Goal: Task Accomplishment & Management: Manage account settings

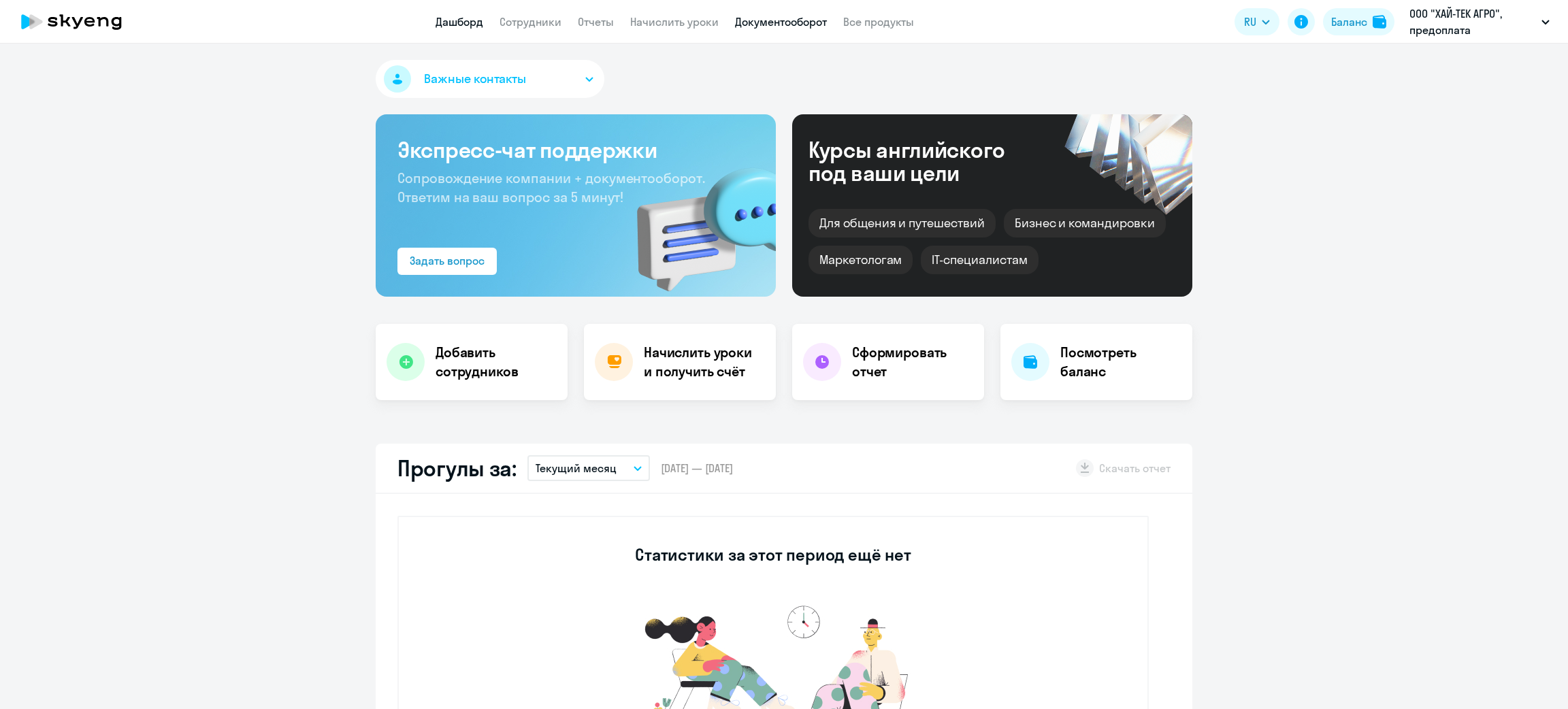
click at [782, 20] on link "Документооборот" at bounding box center [781, 22] width 92 height 14
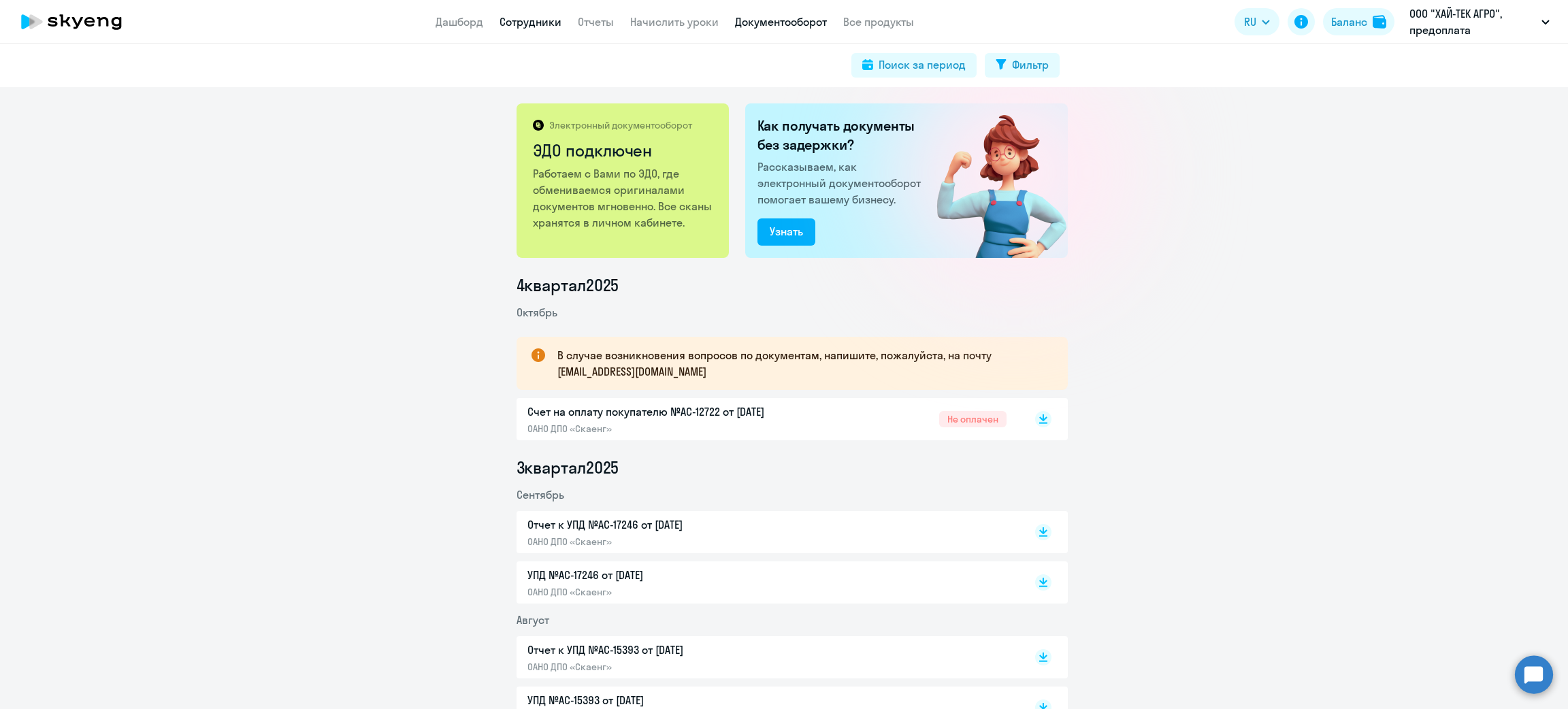
click at [515, 15] on link "Сотрудники" at bounding box center [530, 22] width 62 height 14
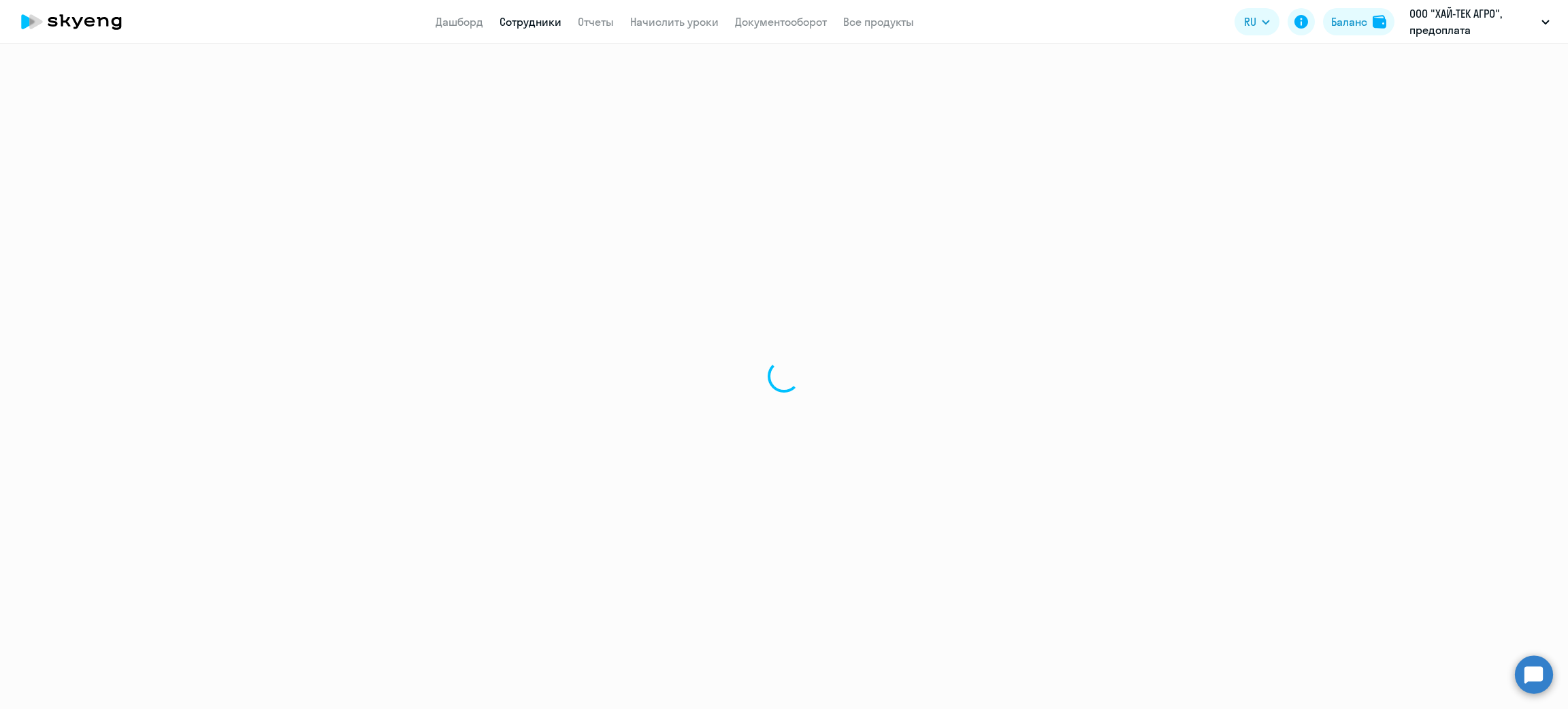
select select "30"
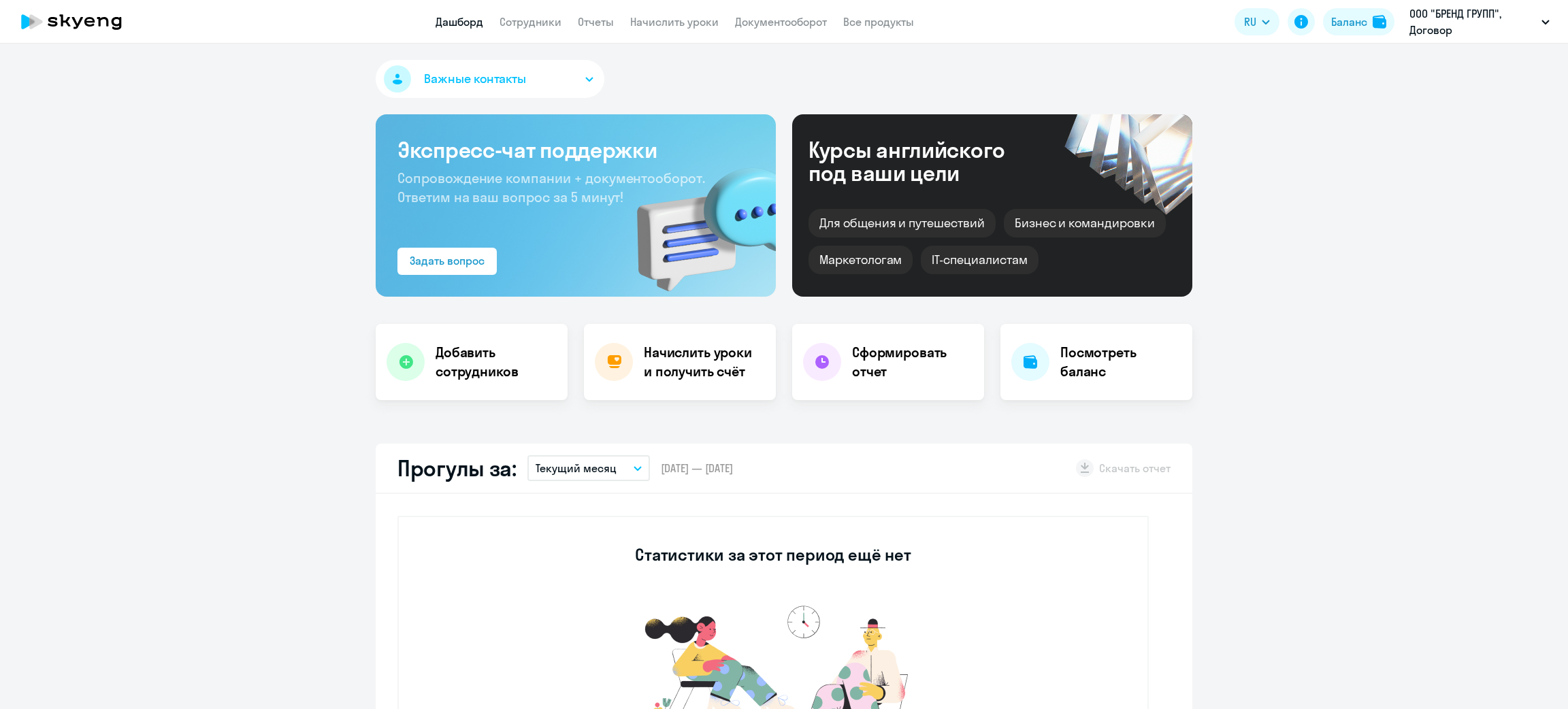
select select "30"
click at [668, 16] on link "Начислить уроки" at bounding box center [674, 22] width 88 height 14
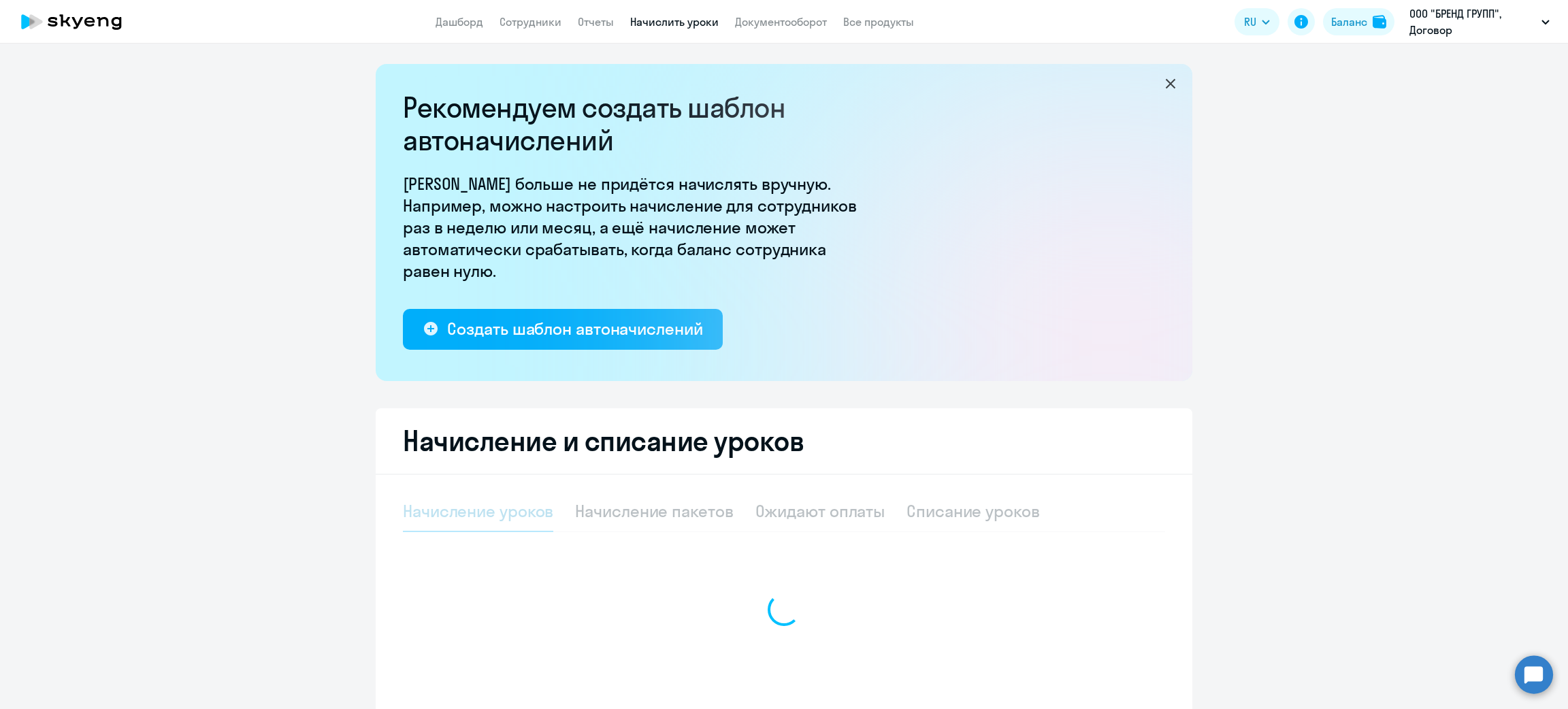
select select "10"
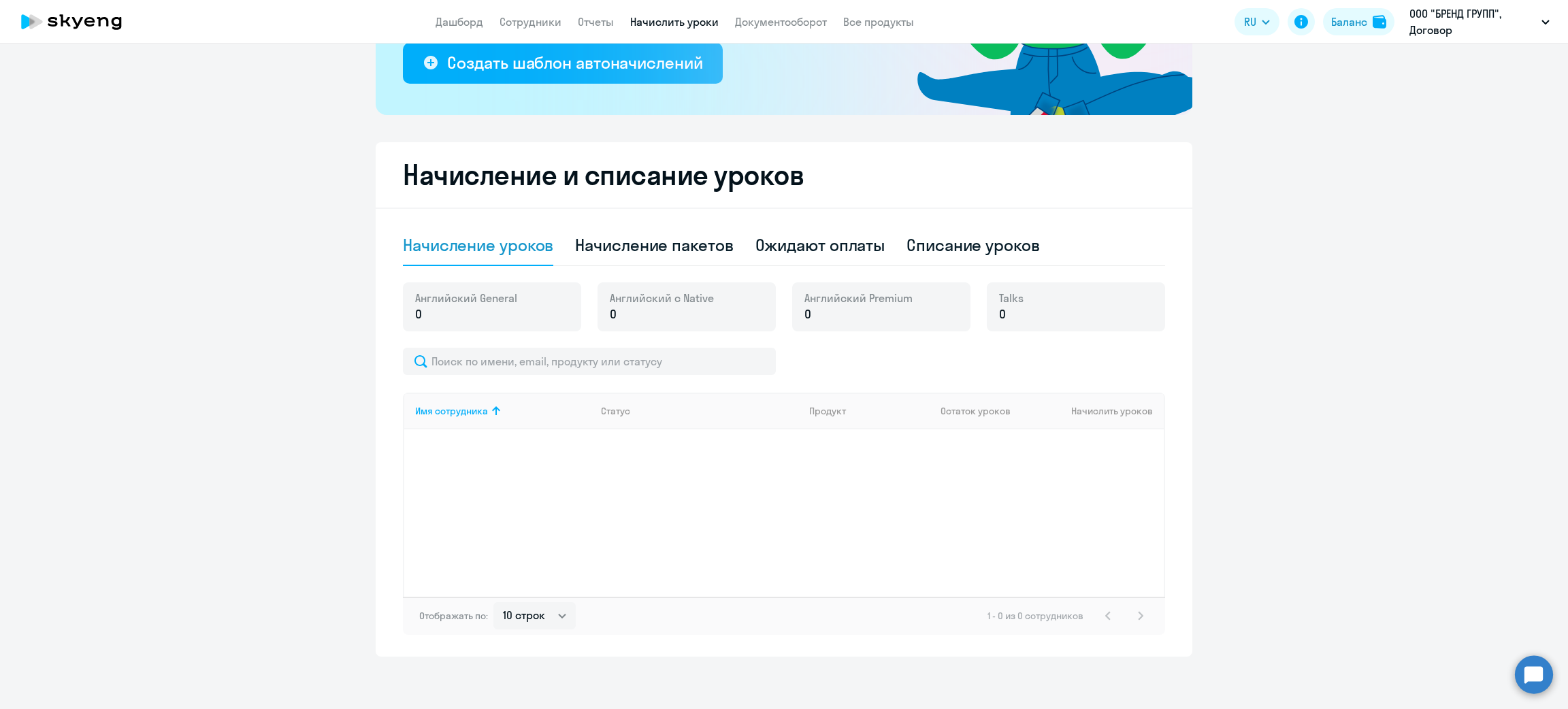
scroll to position [267, 0]
click at [620, 248] on div "Начисление пакетов" at bounding box center [654, 244] width 158 height 22
select select "10"
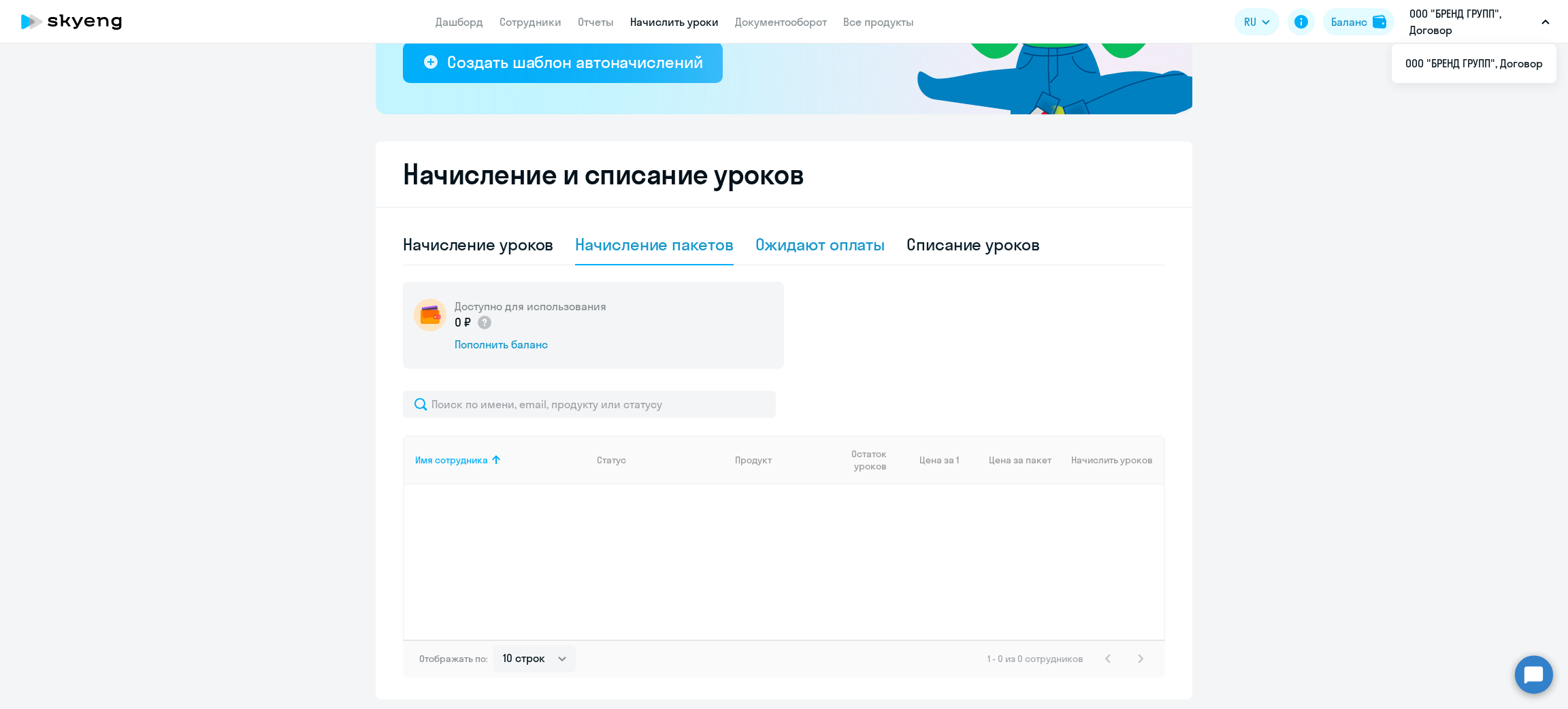
click at [755, 252] on div "Ожидают оплаты" at bounding box center [820, 244] width 130 height 22
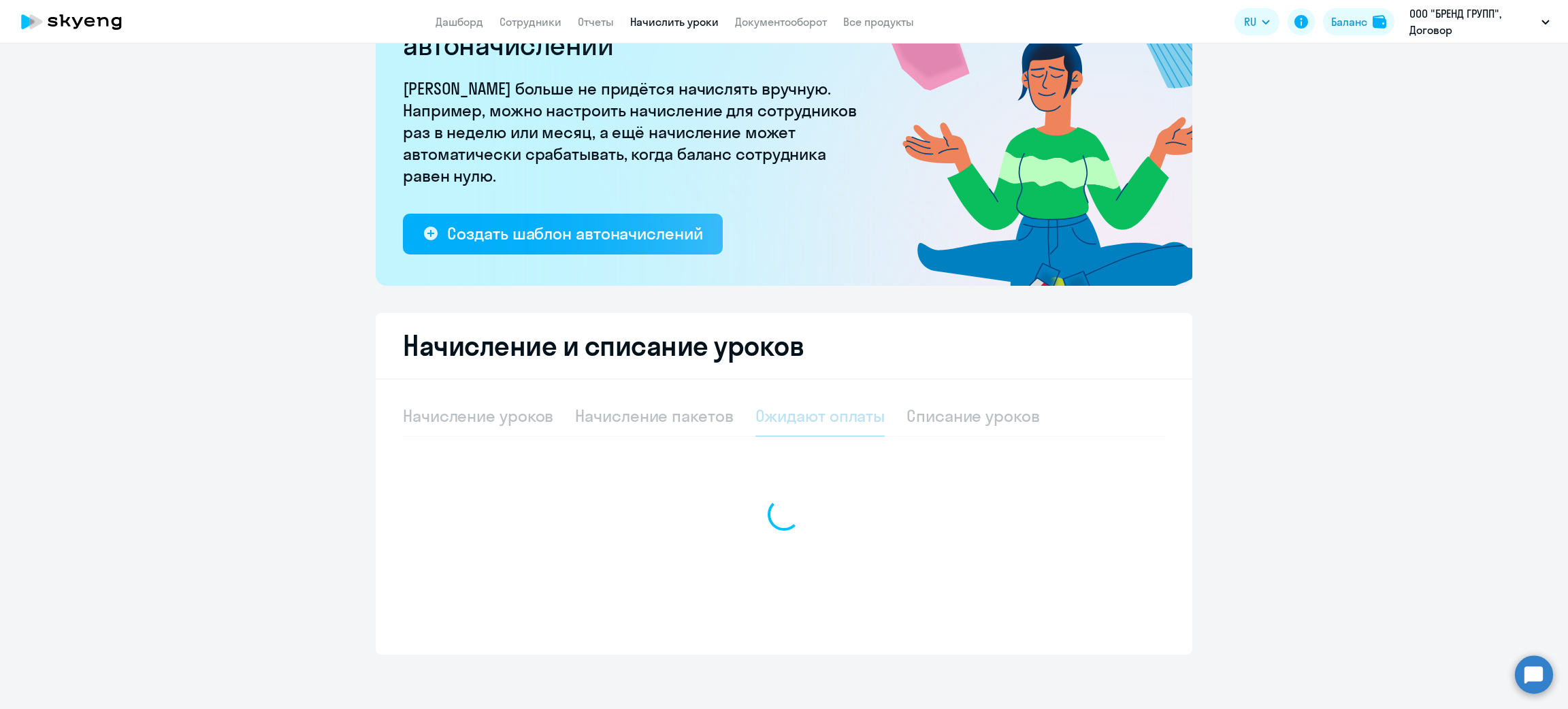
scroll to position [95, 0]
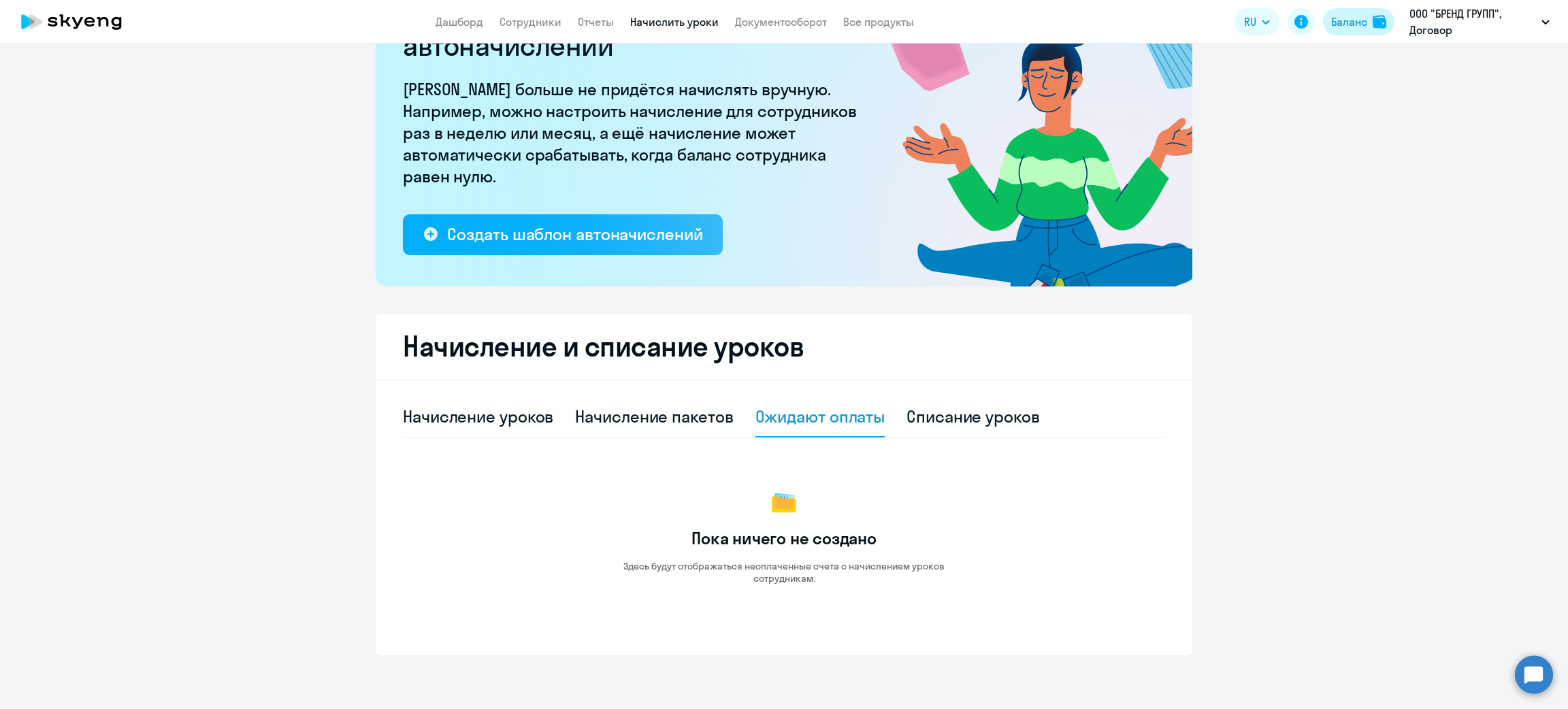
click at [1361, 31] on button "Баланс" at bounding box center [1359, 22] width 72 height 27
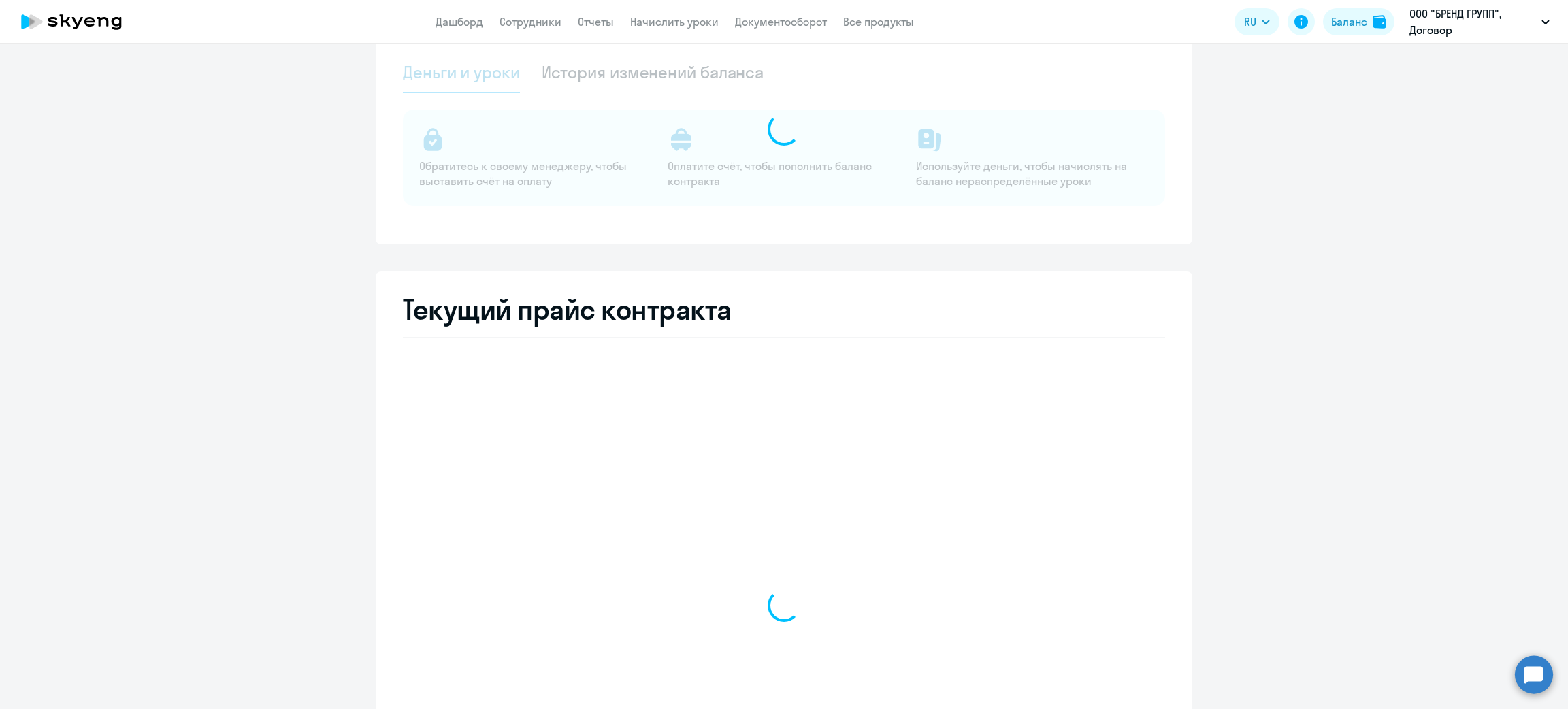
select select "english_adult_not_native_speaker"
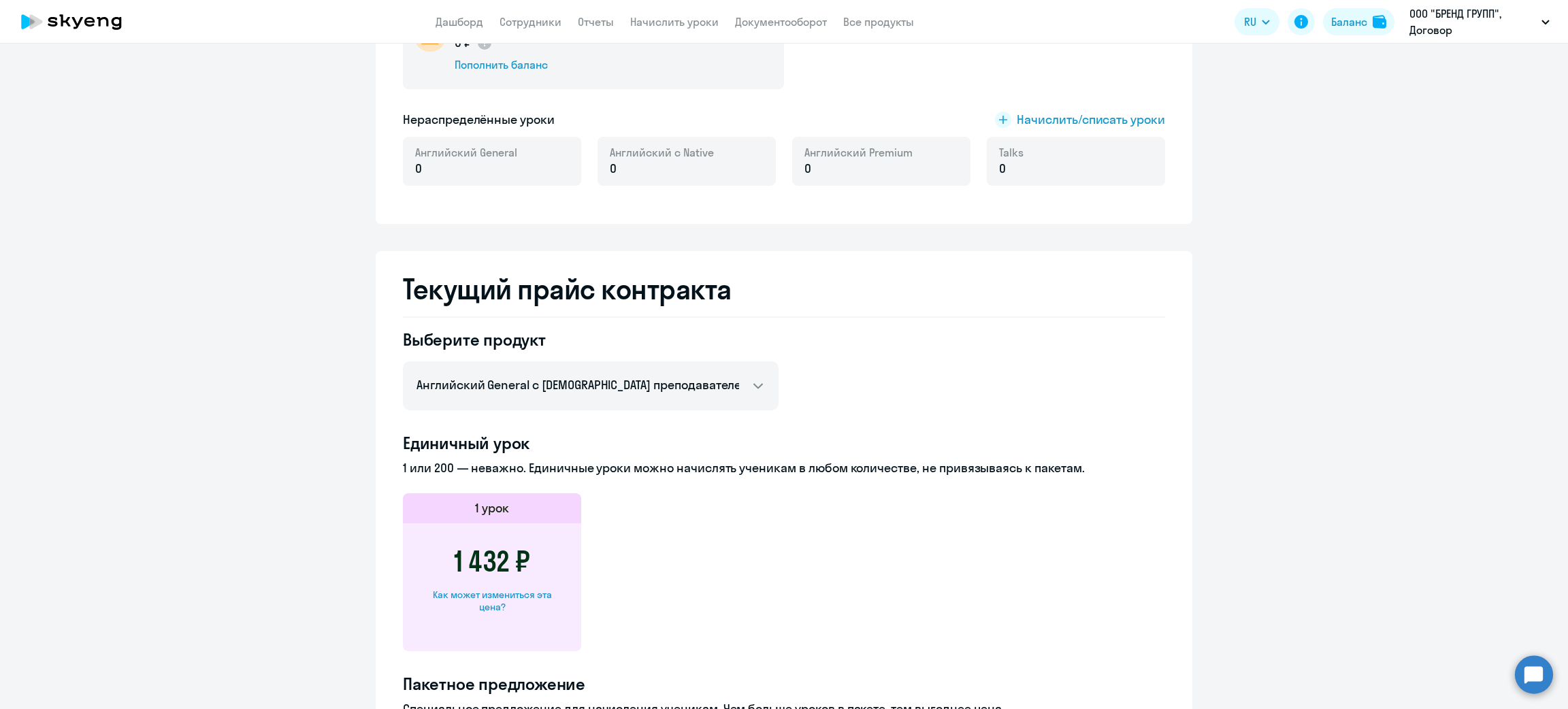
scroll to position [605, 0]
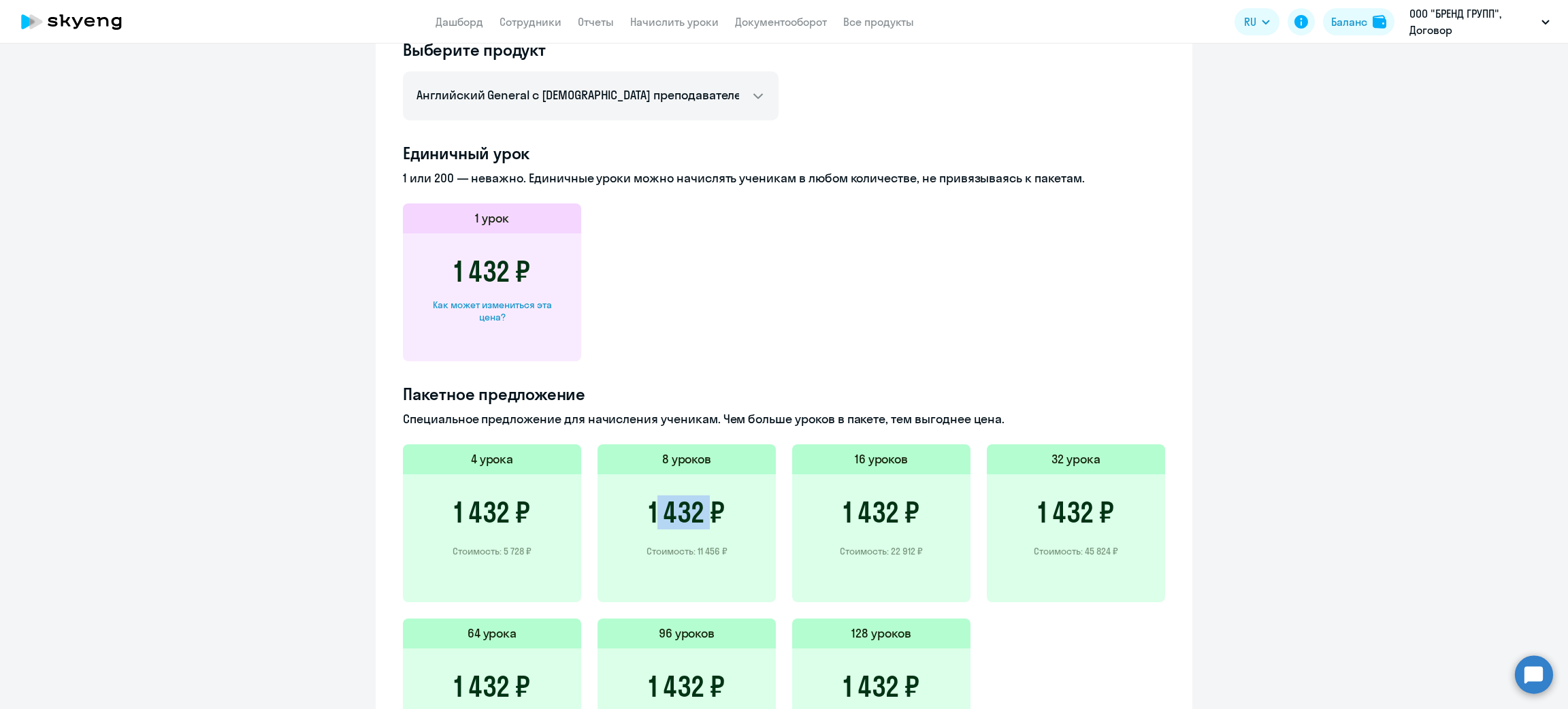
drag, startPoint x: 627, startPoint y: 513, endPoint x: 697, endPoint y: 504, distance: 70.6
click at [697, 504] on div "1 432 ₽ Стоимость: 11 456 ₽" at bounding box center [686, 538] width 178 height 128
drag, startPoint x: 687, startPoint y: 547, endPoint x: 713, endPoint y: 550, distance: 26.2
click at [713, 550] on p "Стоимость: 11 456 ₽" at bounding box center [687, 551] width 81 height 13
copy p "11 456"
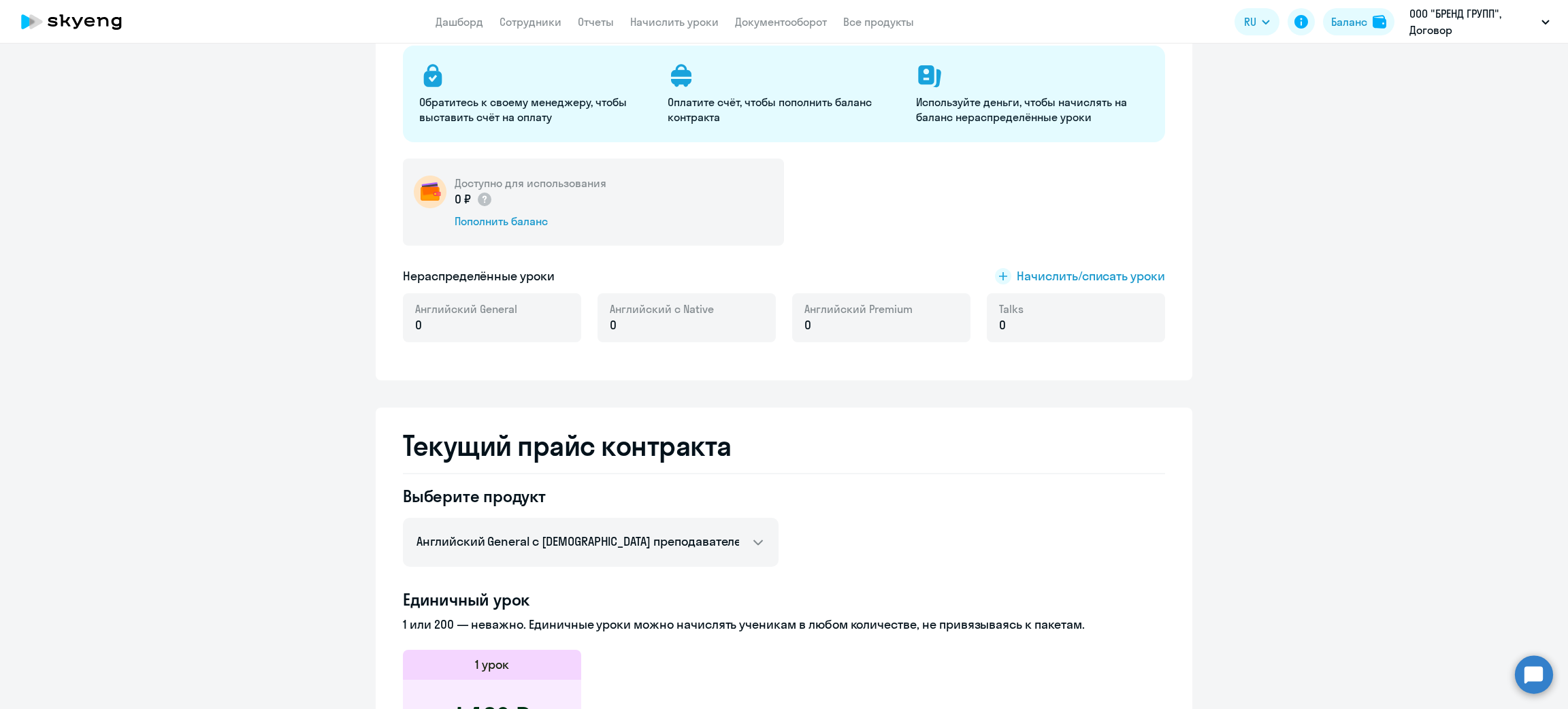
scroll to position [0, 0]
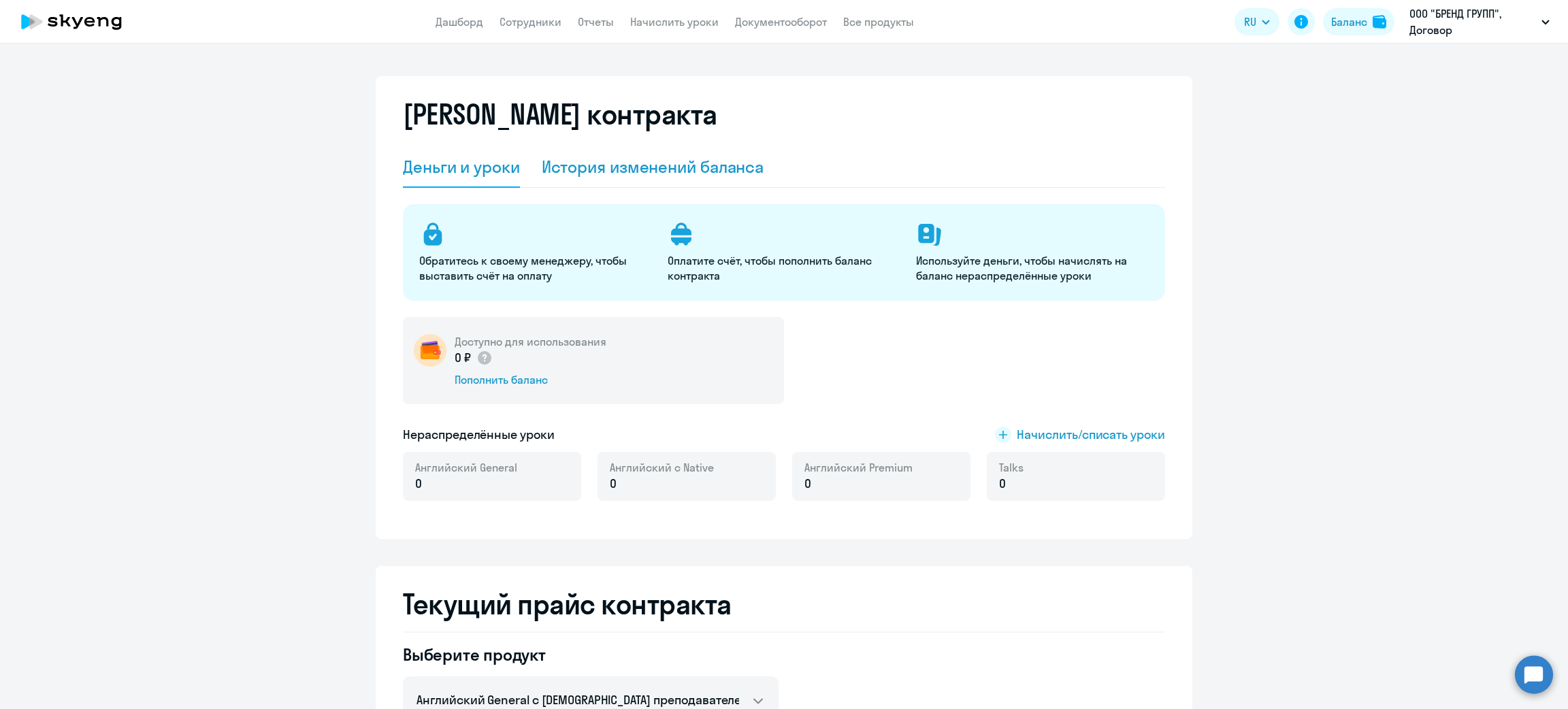
click at [613, 168] on div "История изменений баланса" at bounding box center [653, 166] width 223 height 22
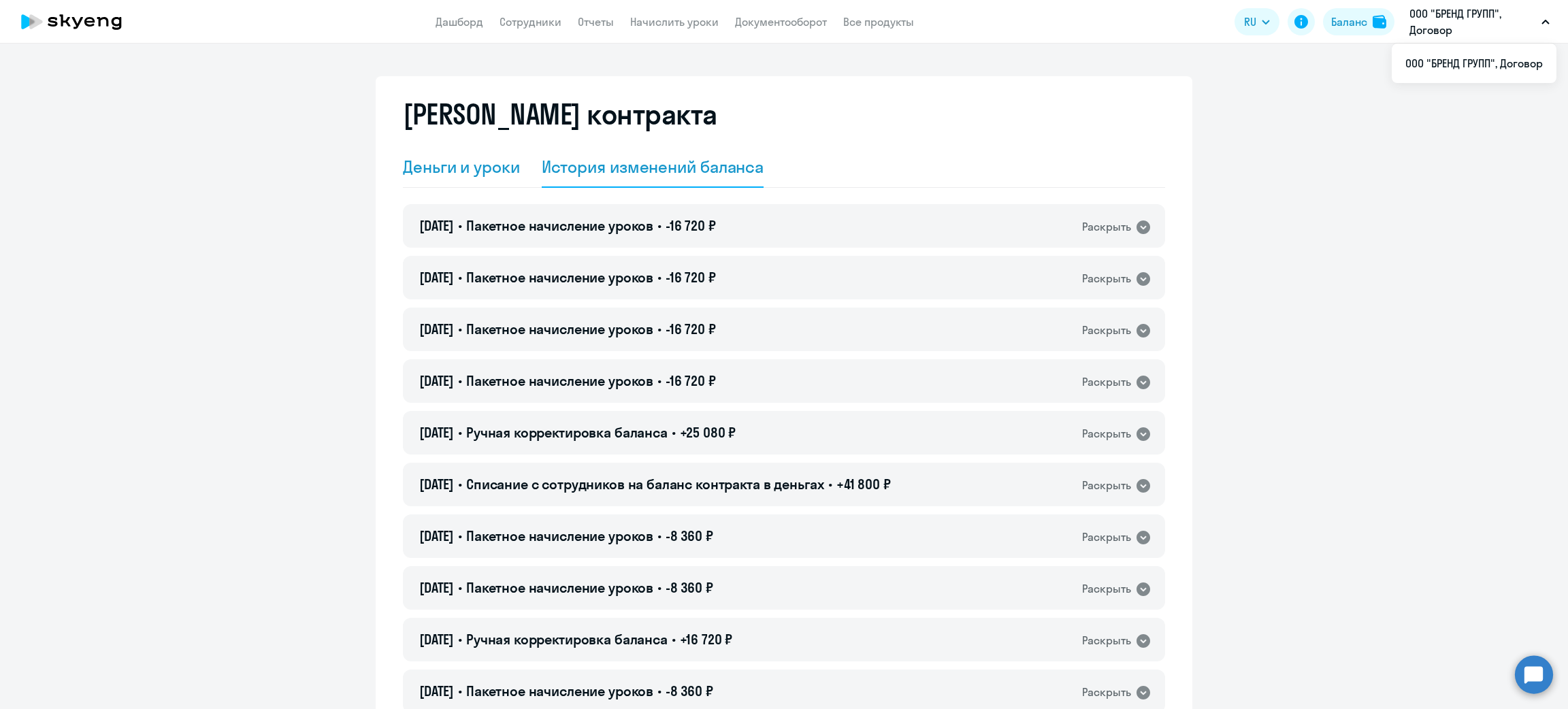
click at [450, 166] on div "Деньги и уроки" at bounding box center [461, 166] width 117 height 22
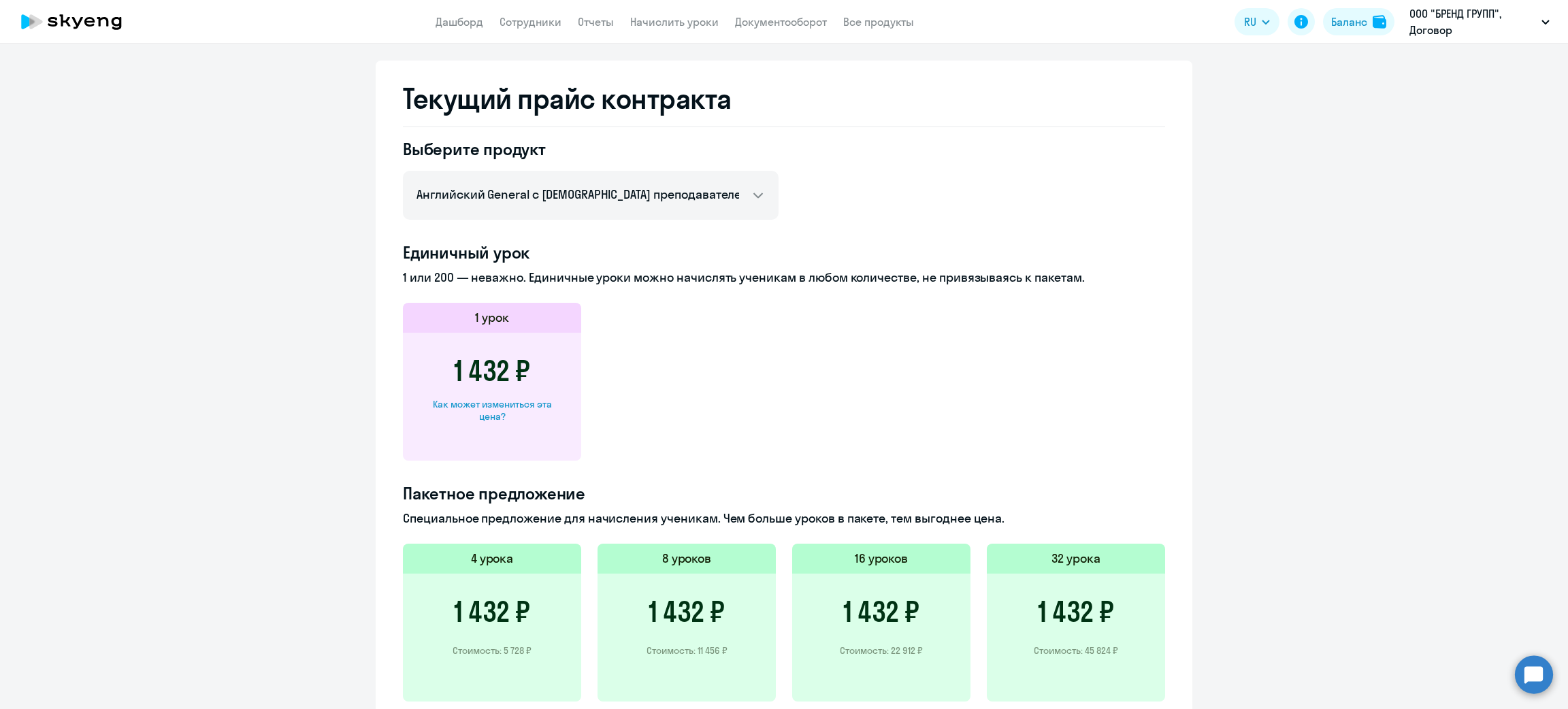
scroll to position [715, 0]
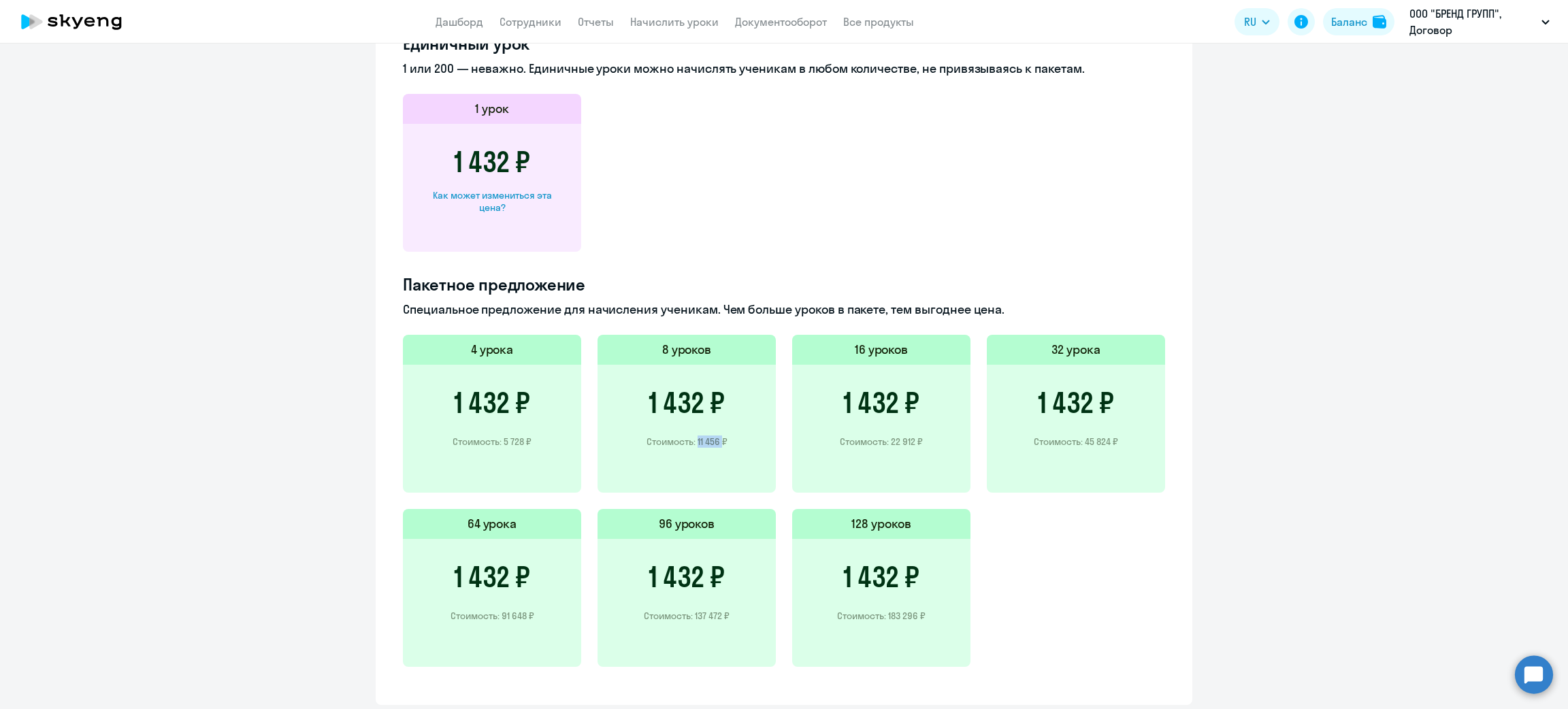
drag, startPoint x: 688, startPoint y: 439, endPoint x: 712, endPoint y: 438, distance: 24.0
click at [712, 438] on p "Стоимость: 11 456 ₽" at bounding box center [687, 441] width 81 height 13
copy p "11 456"
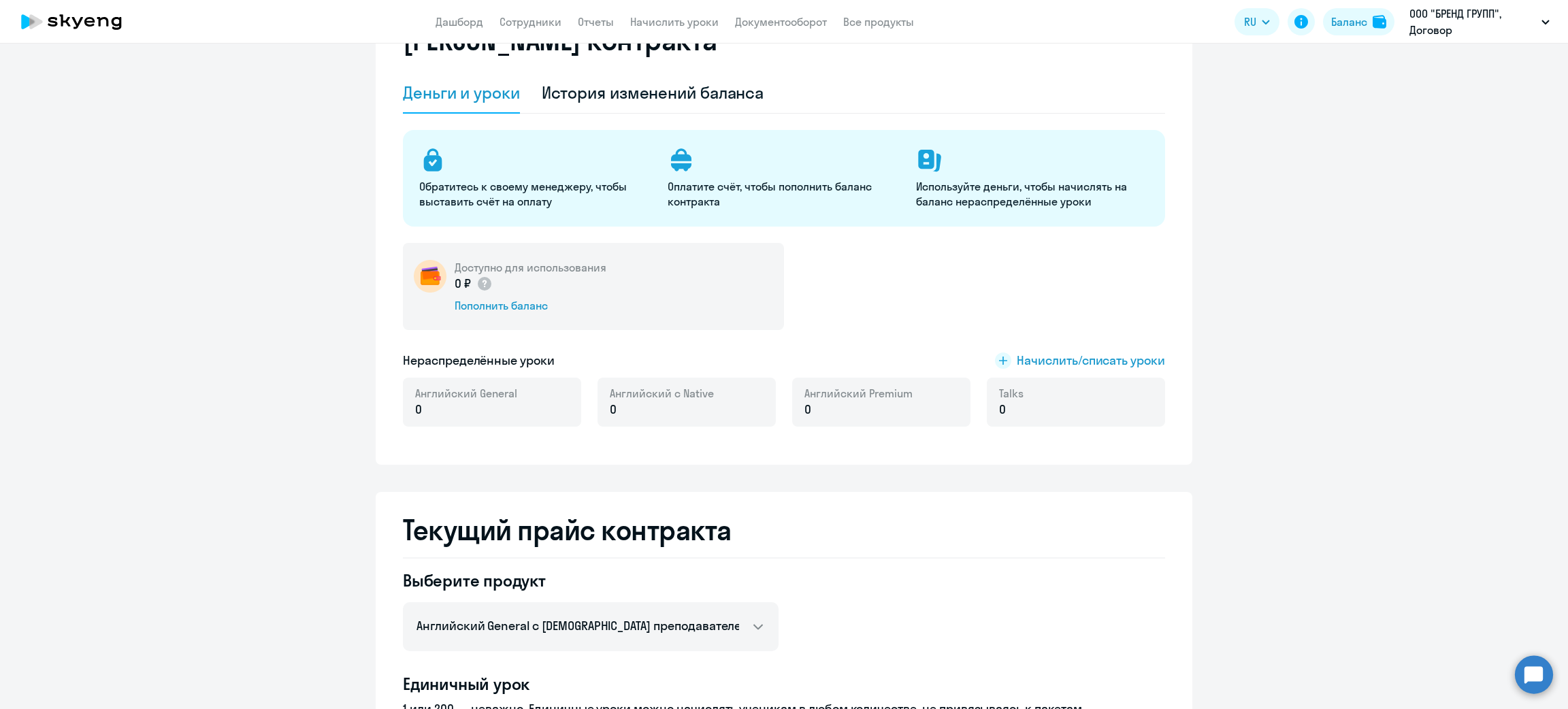
scroll to position [0, 0]
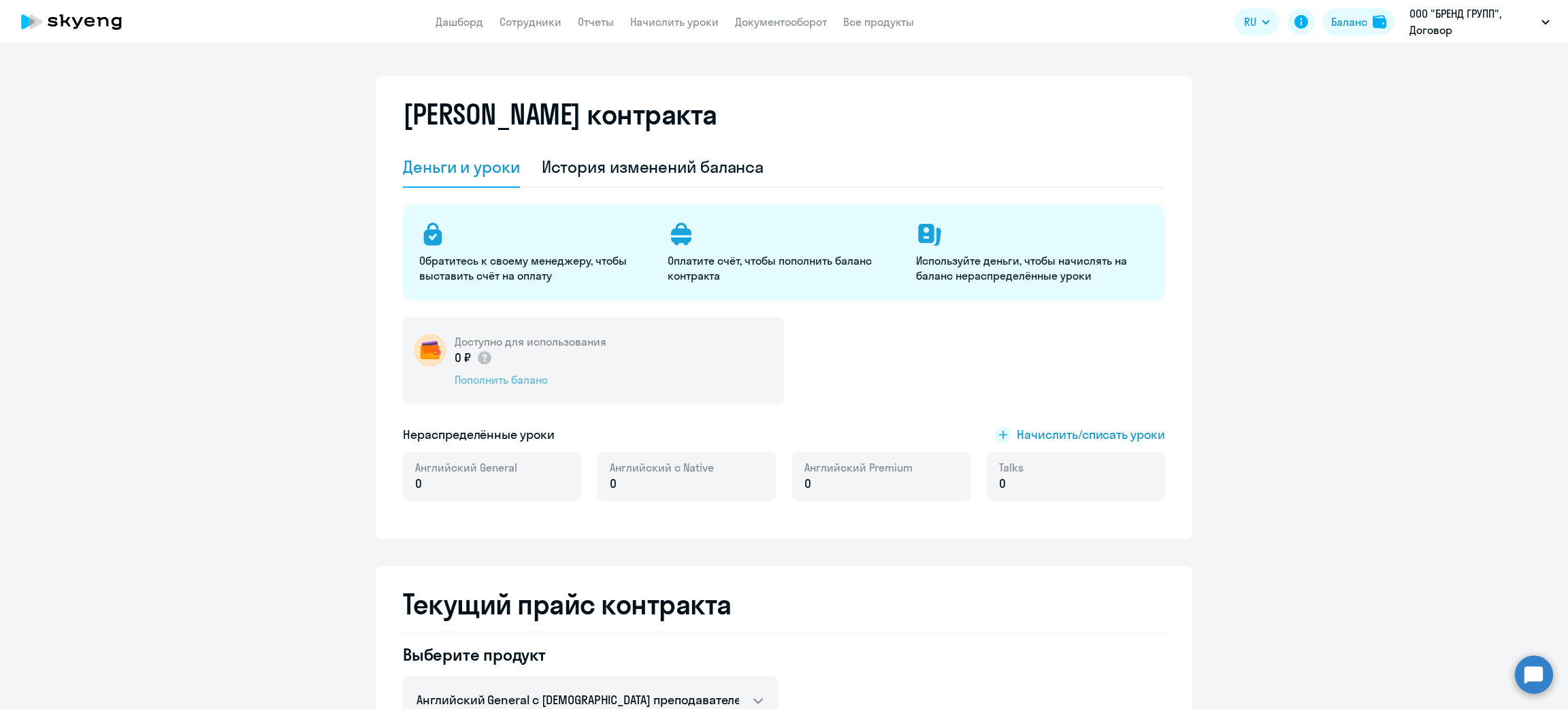
click at [499, 384] on div "Пополнить баланс" at bounding box center [531, 380] width 152 height 15
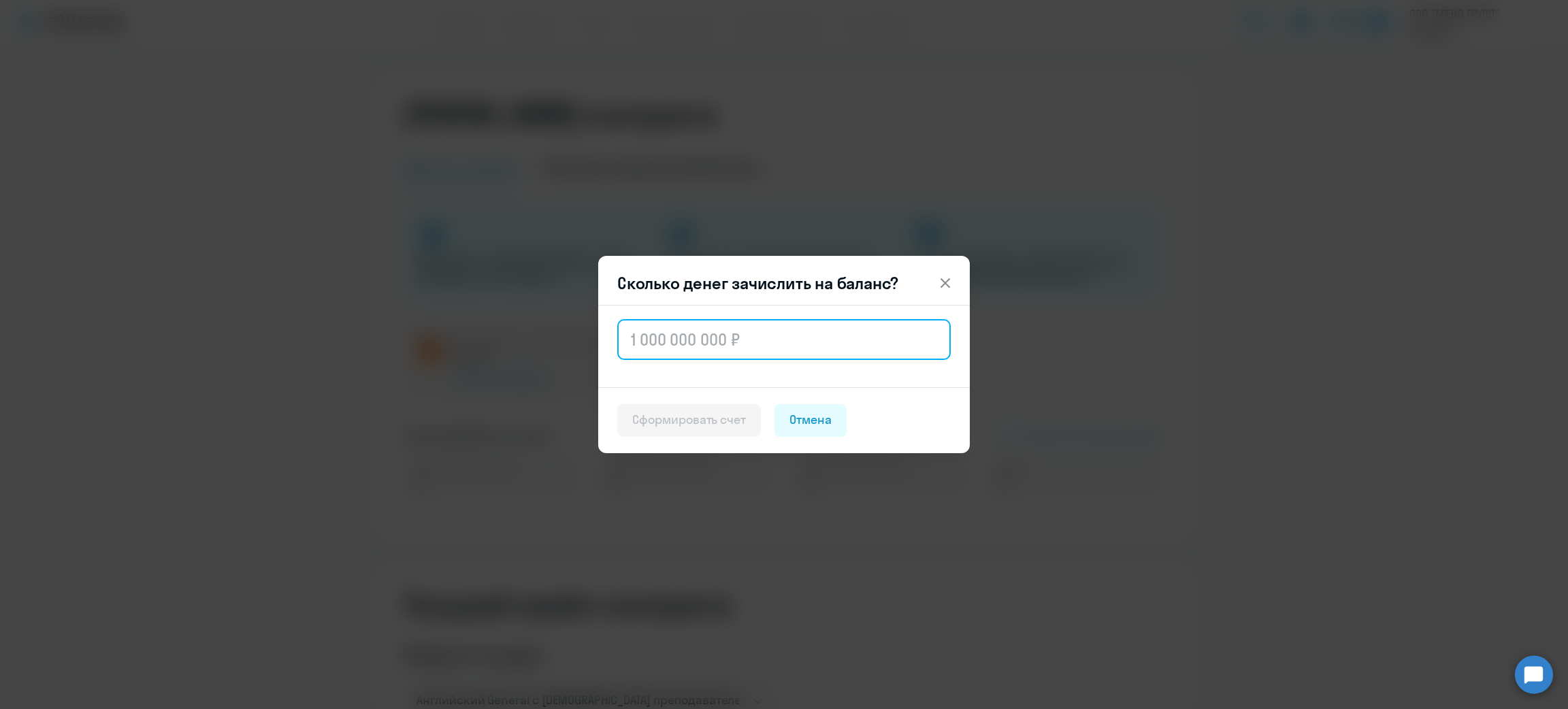
click at [671, 348] on input "text" at bounding box center [784, 339] width 334 height 41
paste input "."
type input "."
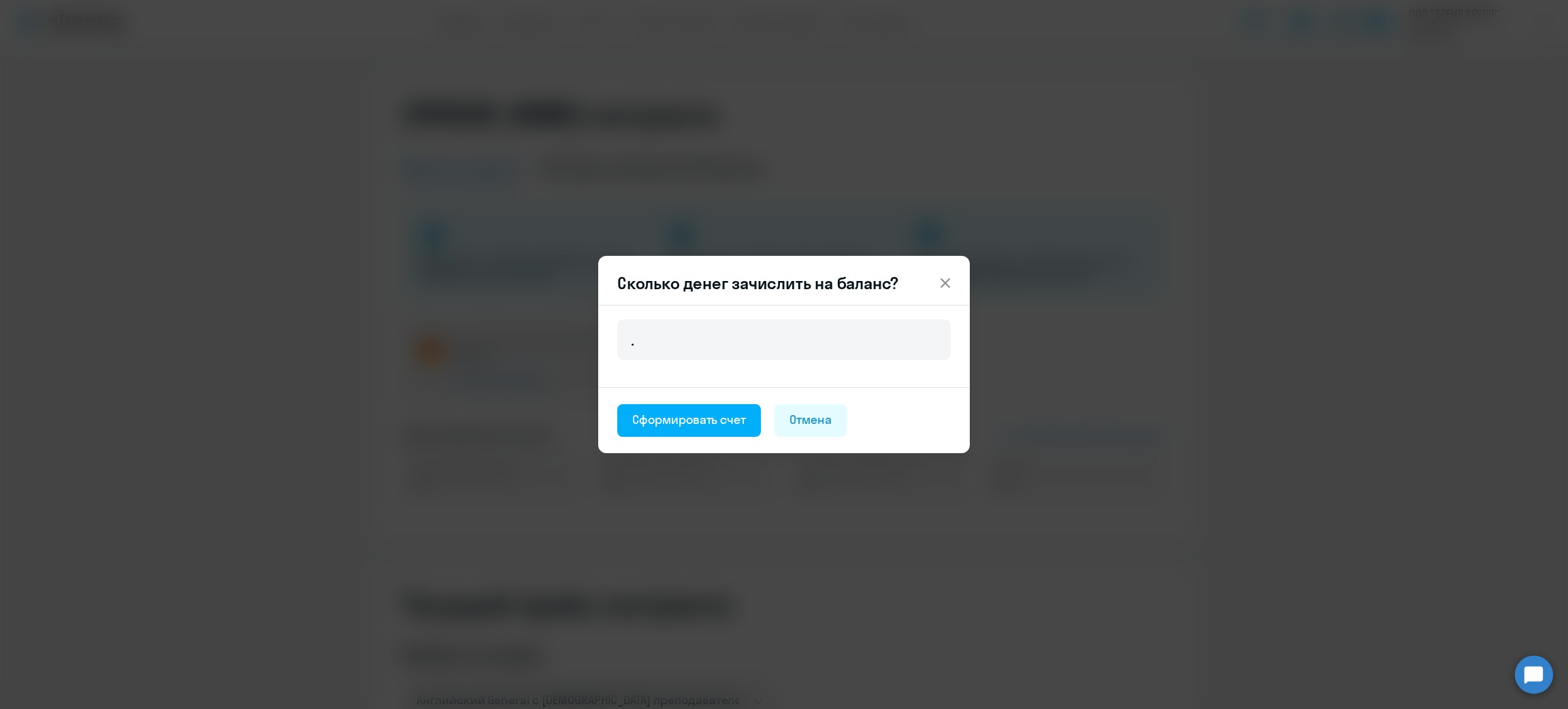
click at [808, 407] on button "Отмена" at bounding box center [811, 420] width 72 height 33
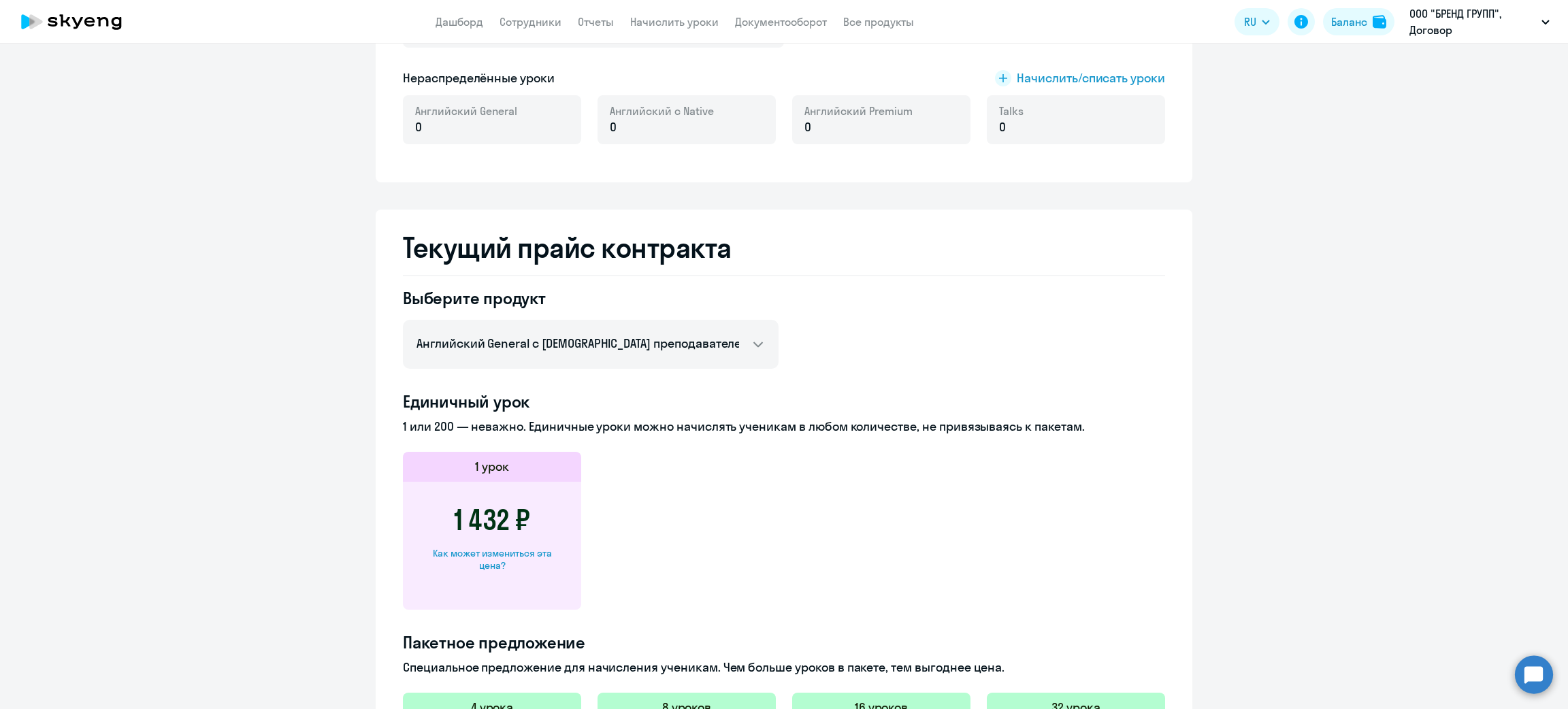
scroll to position [612, 0]
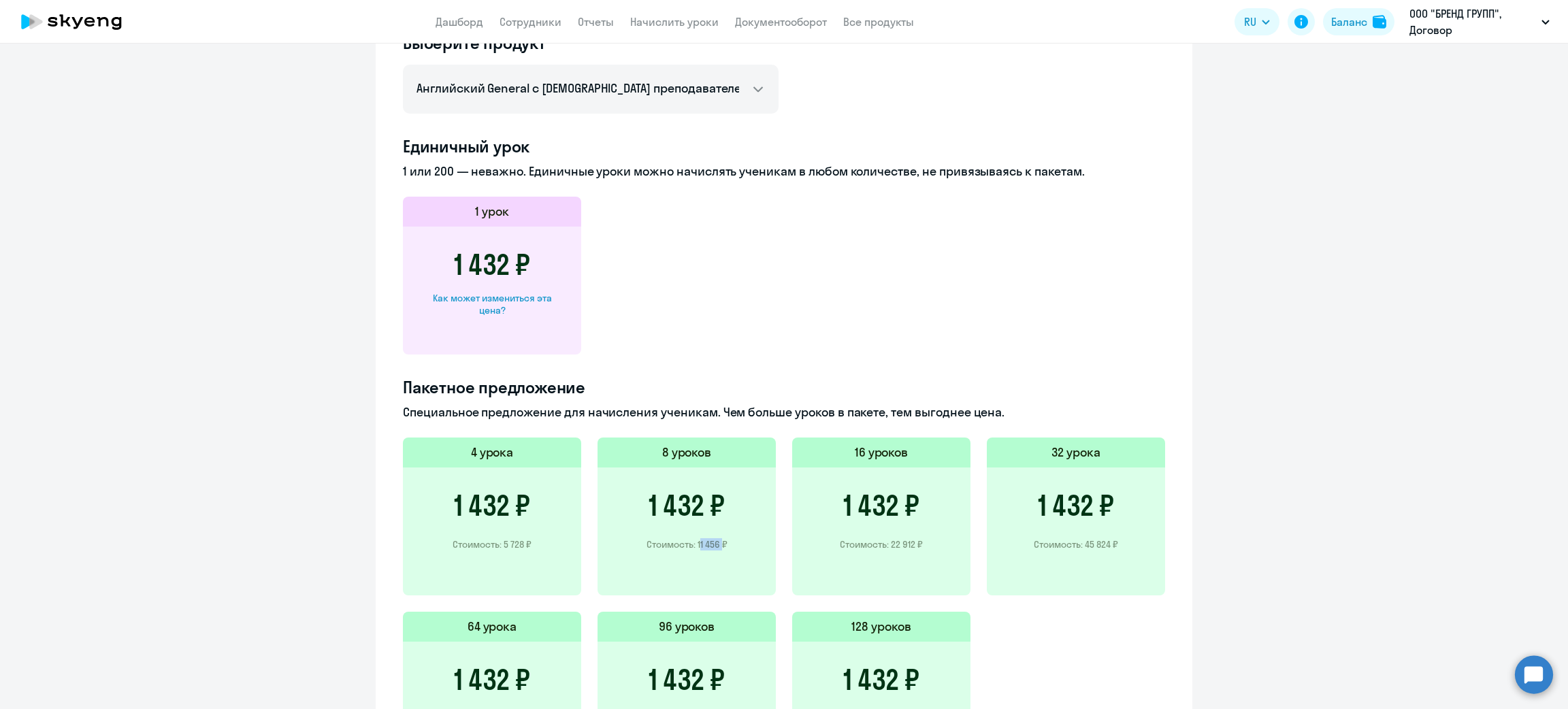
drag, startPoint x: 689, startPoint y: 545, endPoint x: 713, endPoint y: 542, distance: 24.2
click at [713, 542] on p "Стоимость: 11 456 ₽" at bounding box center [687, 544] width 81 height 13
copy p "11 456"
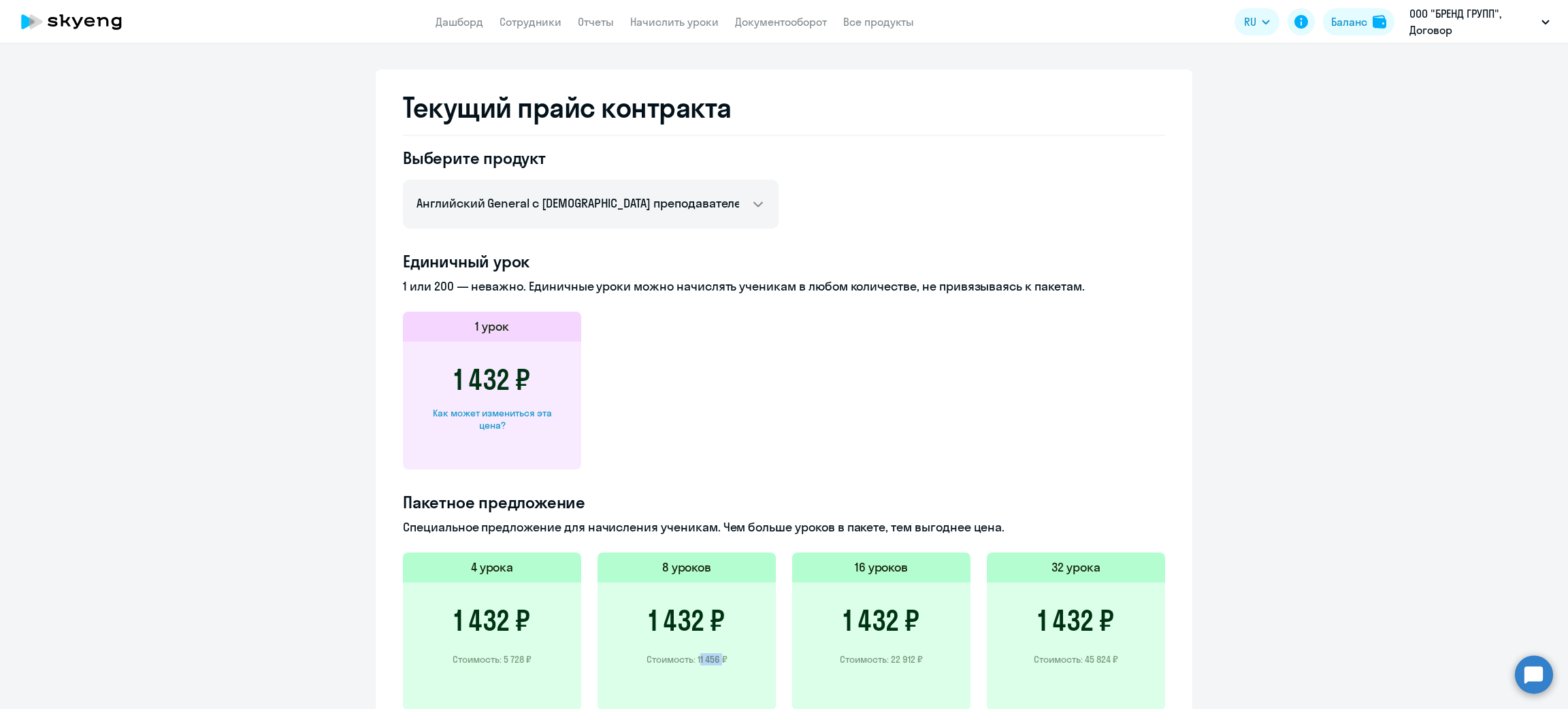
scroll to position [305, 0]
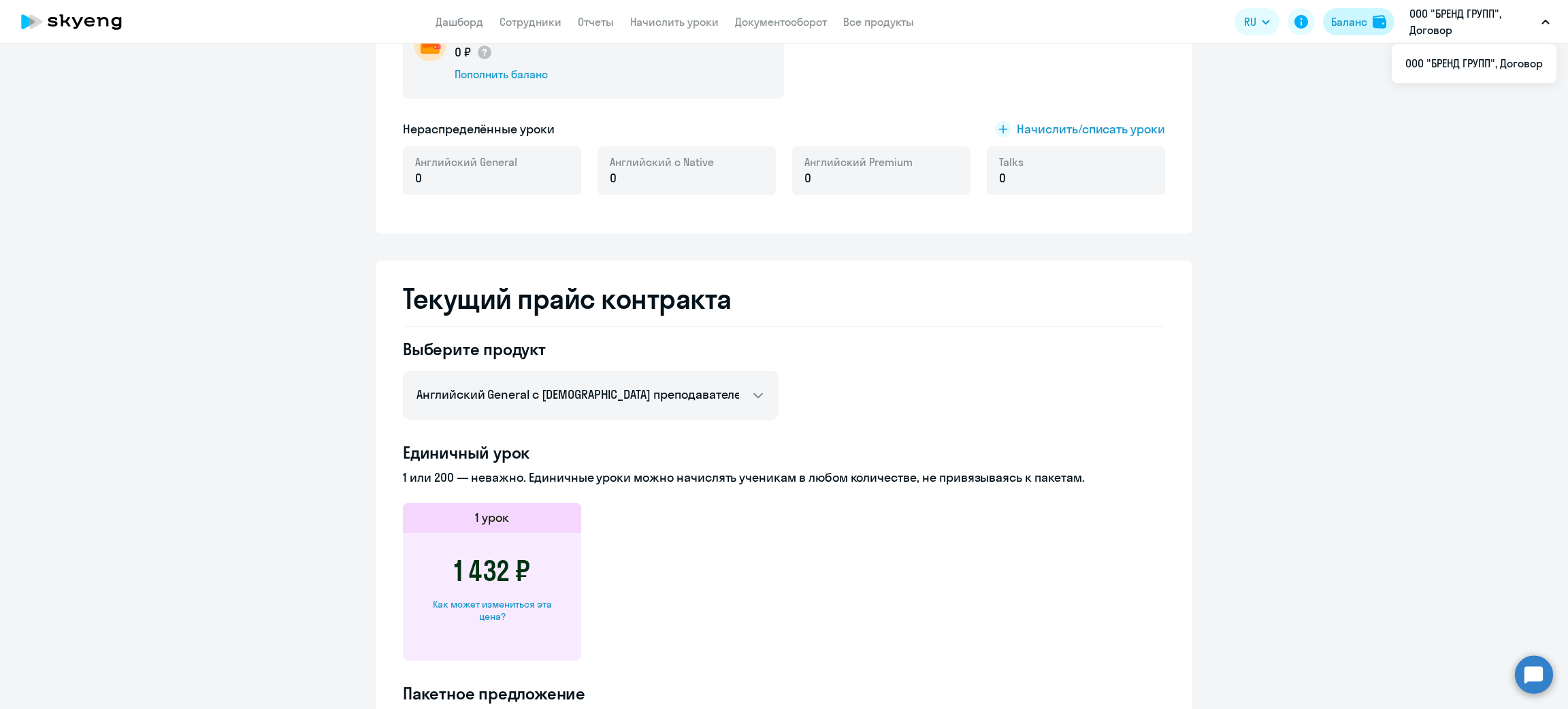
click at [1354, 19] on div "Баланс" at bounding box center [1349, 22] width 36 height 16
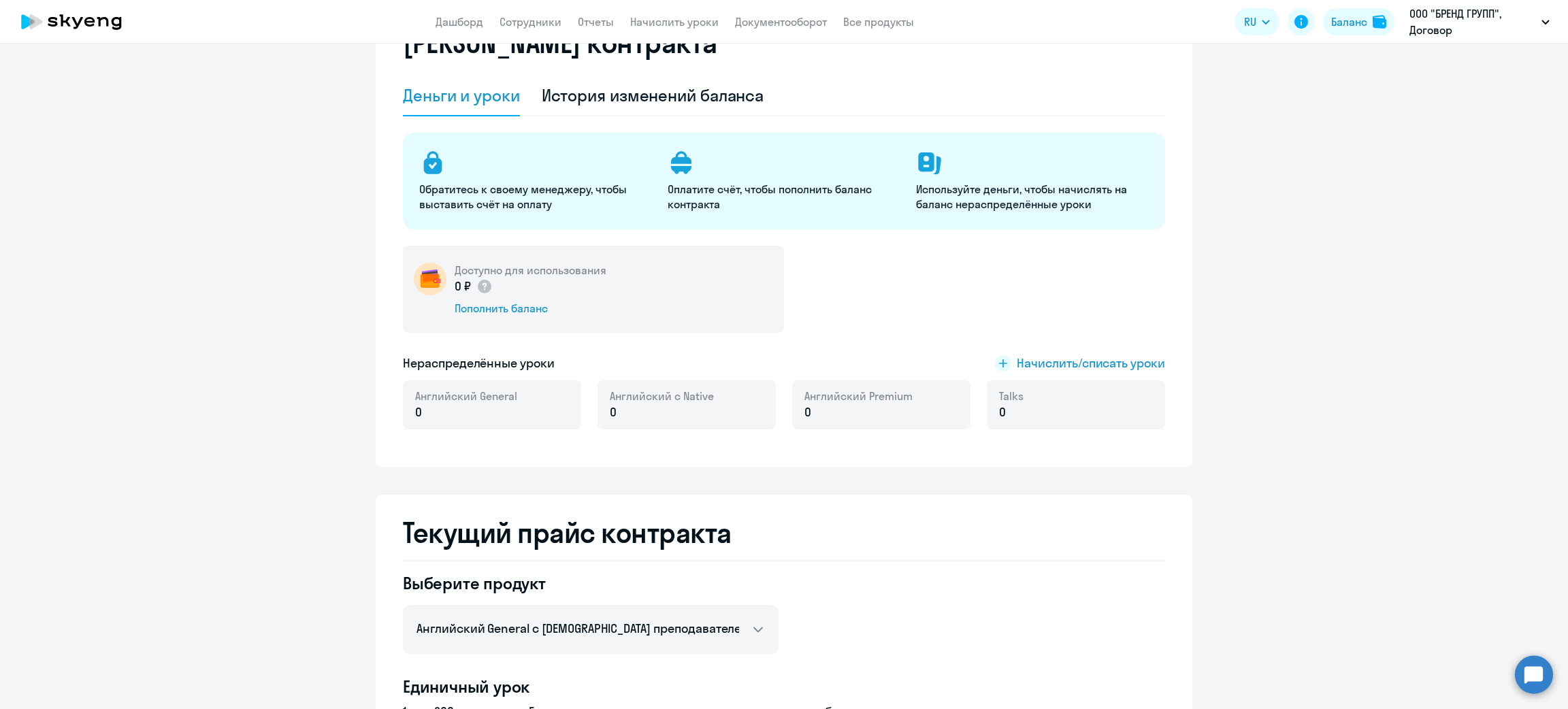
scroll to position [0, 0]
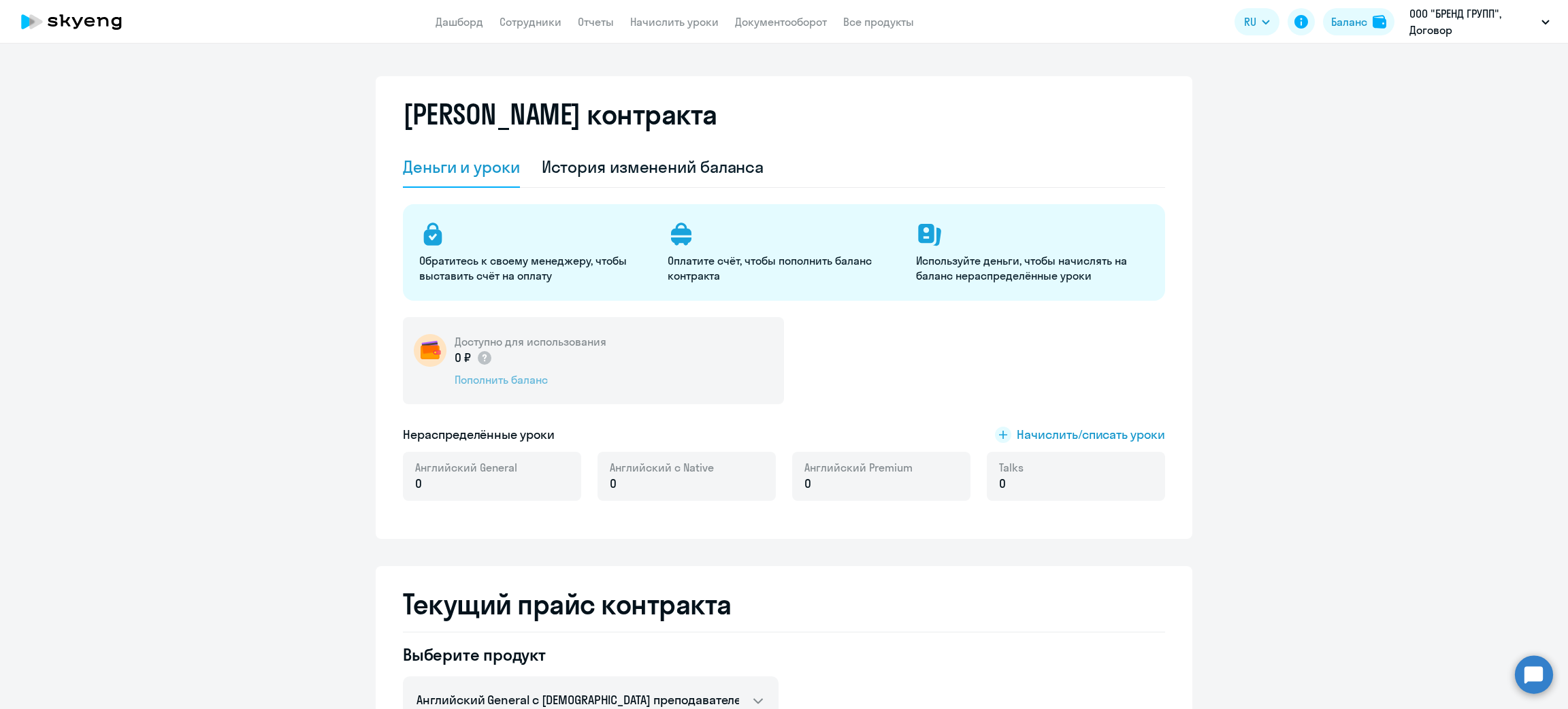
click at [508, 382] on div "Пополнить баланс" at bounding box center [531, 380] width 152 height 15
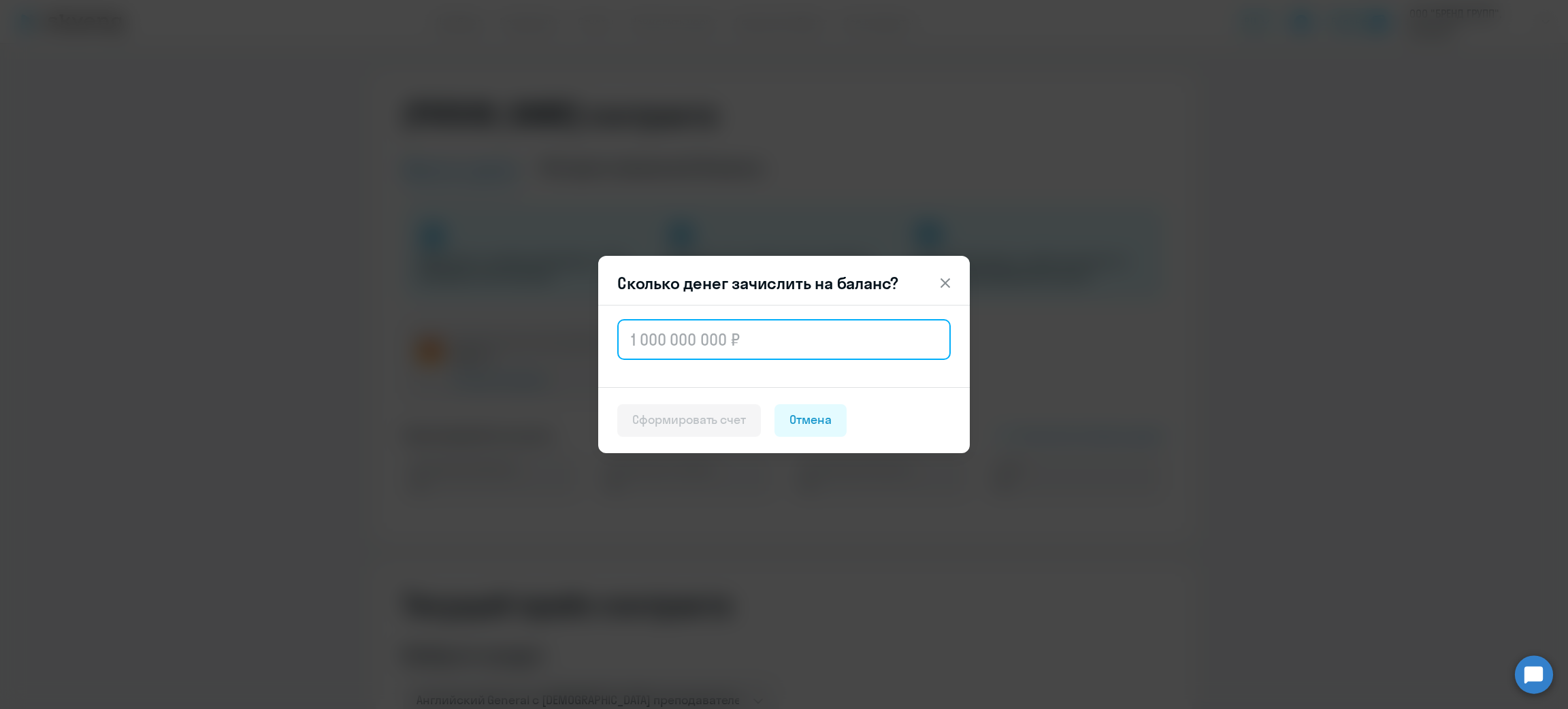
click at [700, 342] on input "text" at bounding box center [784, 339] width 334 height 41
paste input "11 456"
type input "11 456"
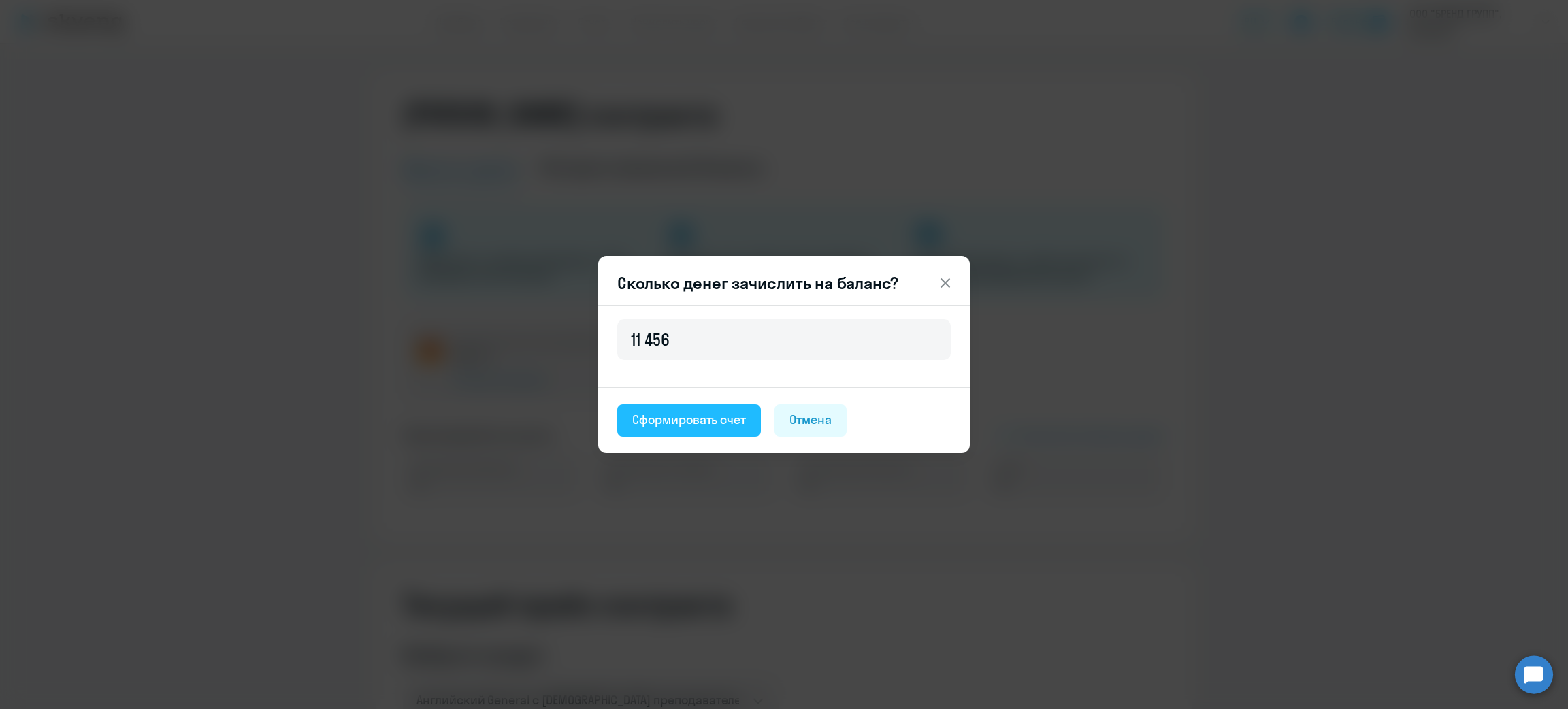
click at [684, 420] on div "Сформировать счет" at bounding box center [688, 419] width 113 height 17
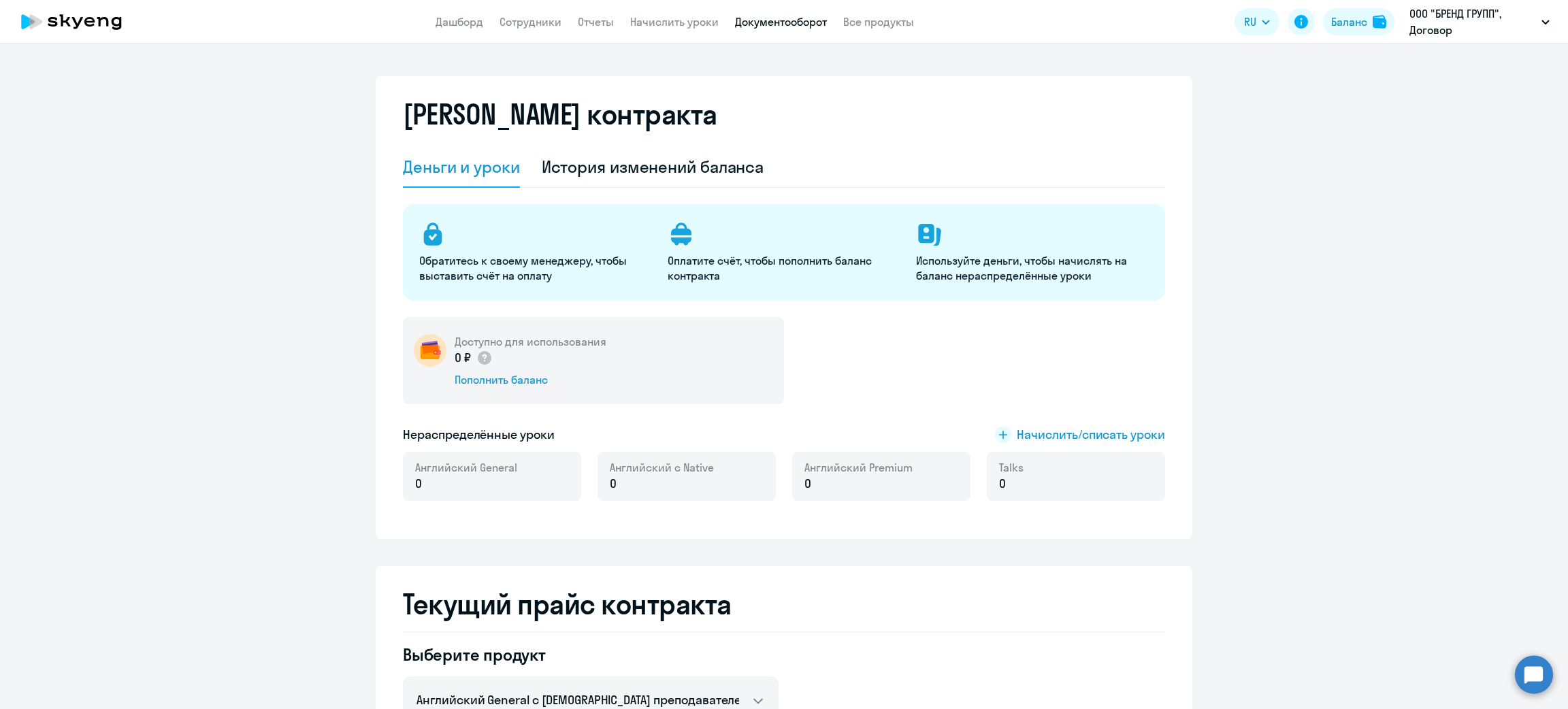
click at [777, 15] on link "Документооборот" at bounding box center [781, 22] width 92 height 14
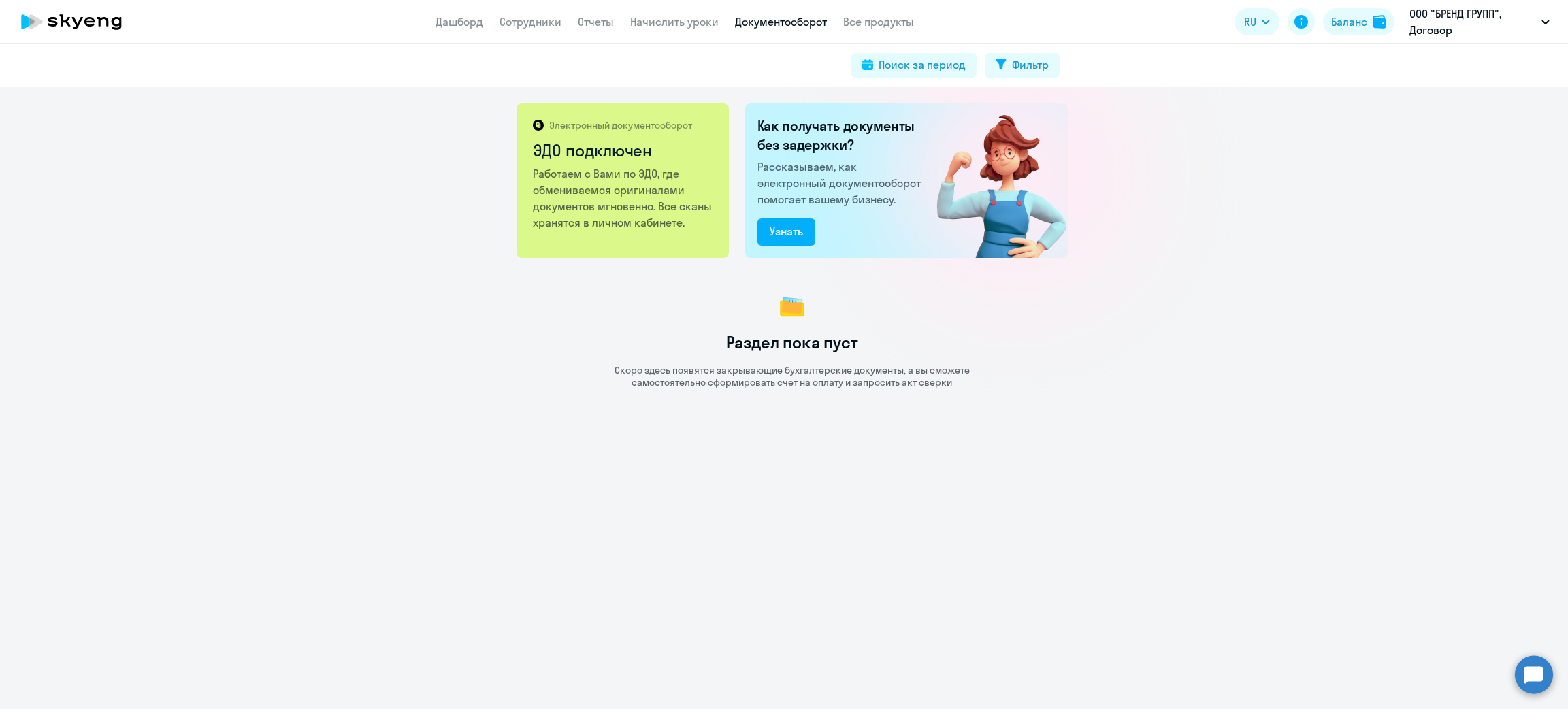
click at [765, 26] on link "Документооборот" at bounding box center [781, 22] width 92 height 14
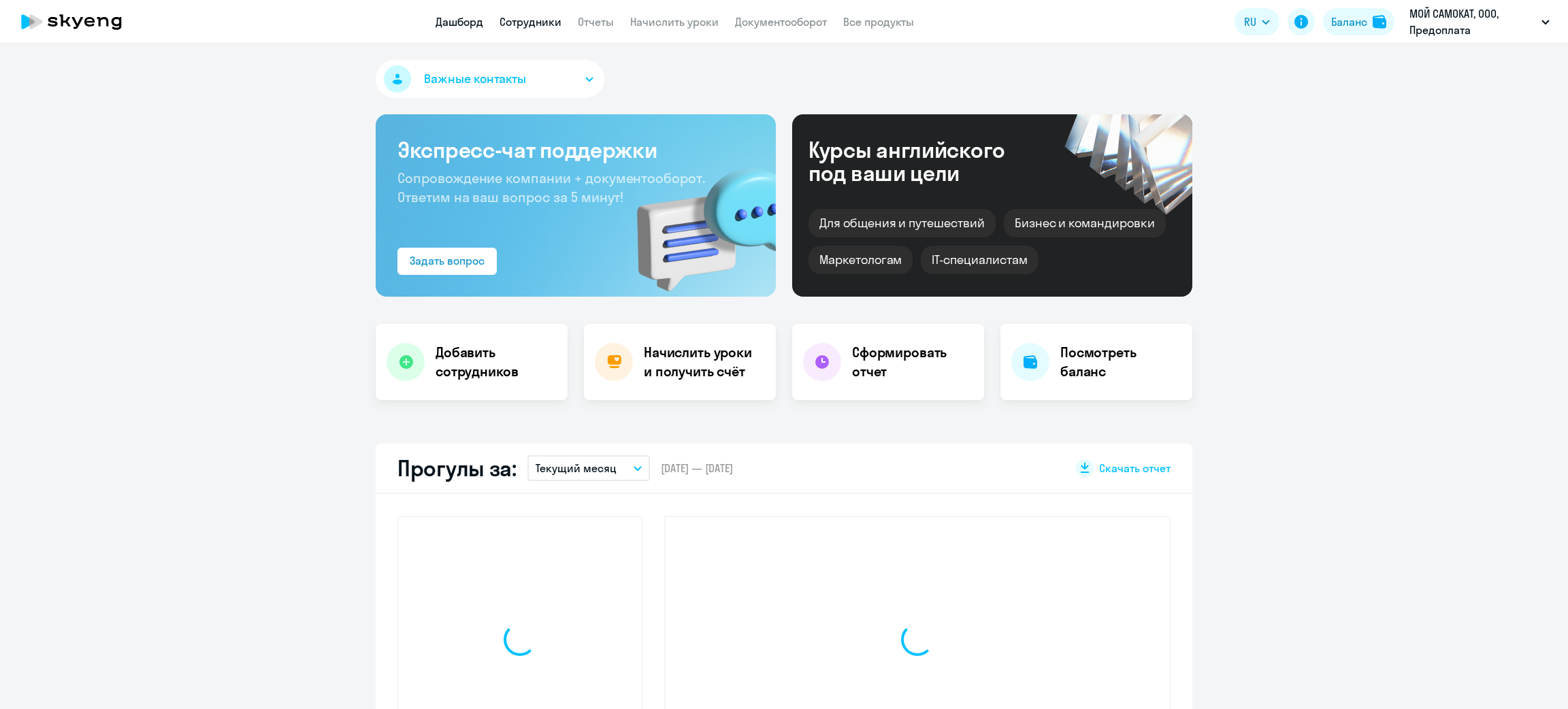
click at [538, 22] on link "Сотрудники" at bounding box center [530, 22] width 62 height 14
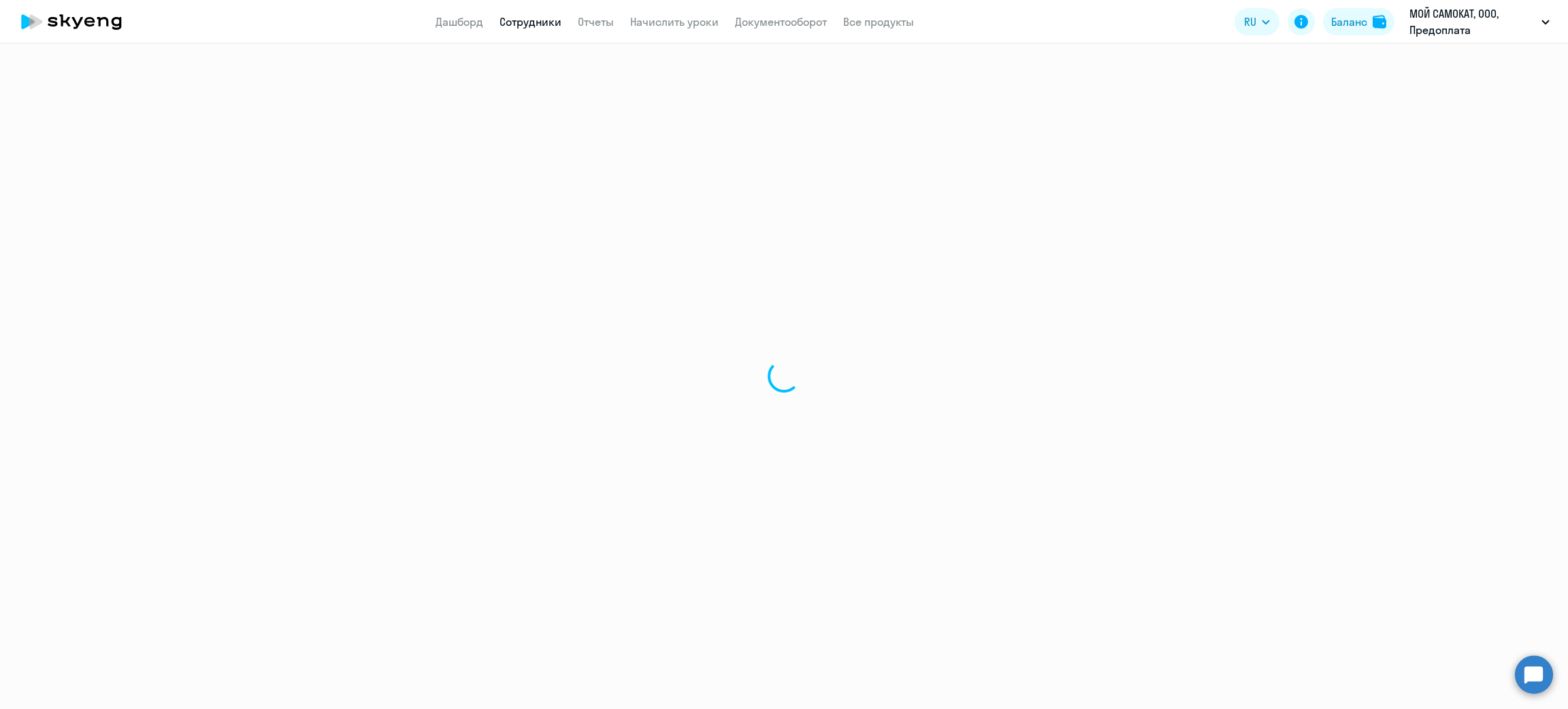
select select "30"
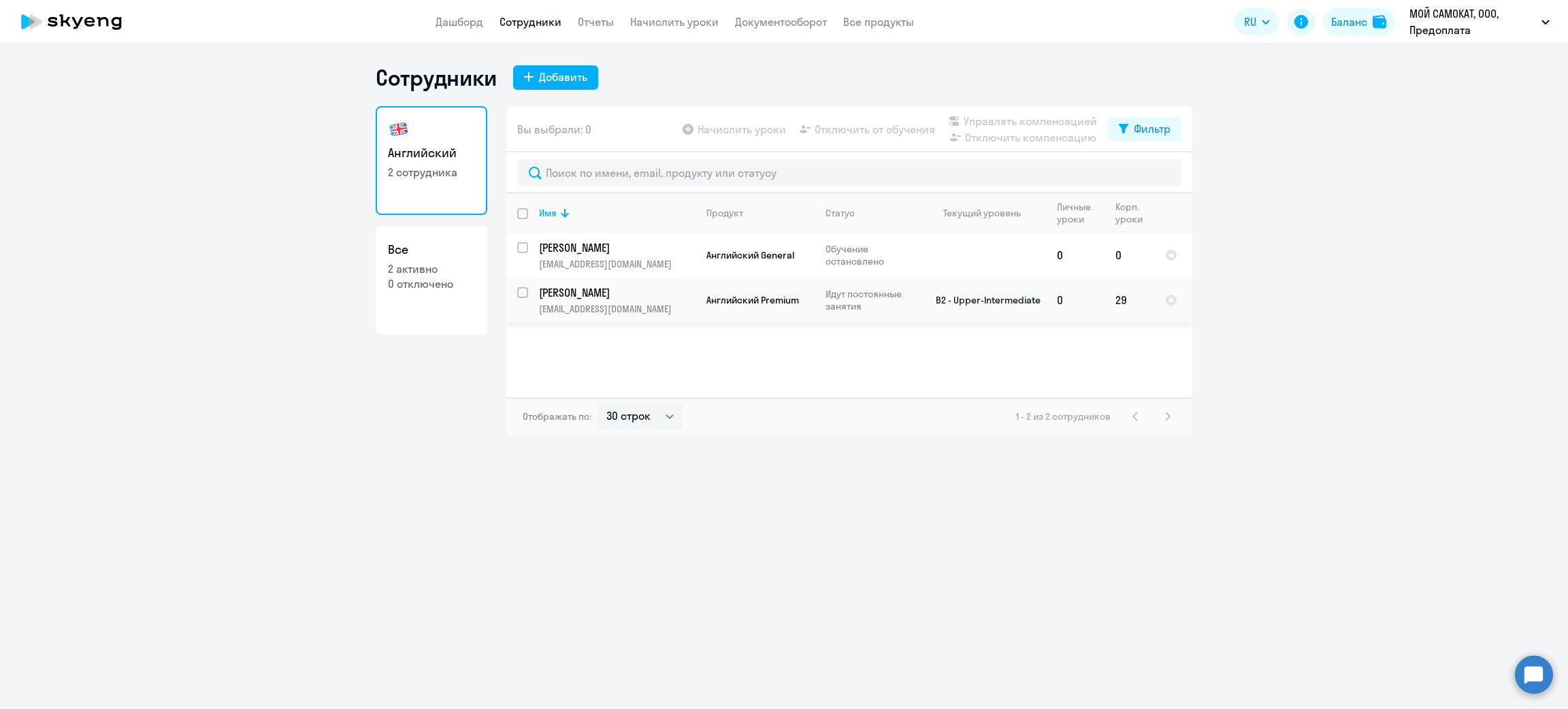
click at [627, 297] on p "[PERSON_NAME]" at bounding box center [615, 293] width 154 height 15
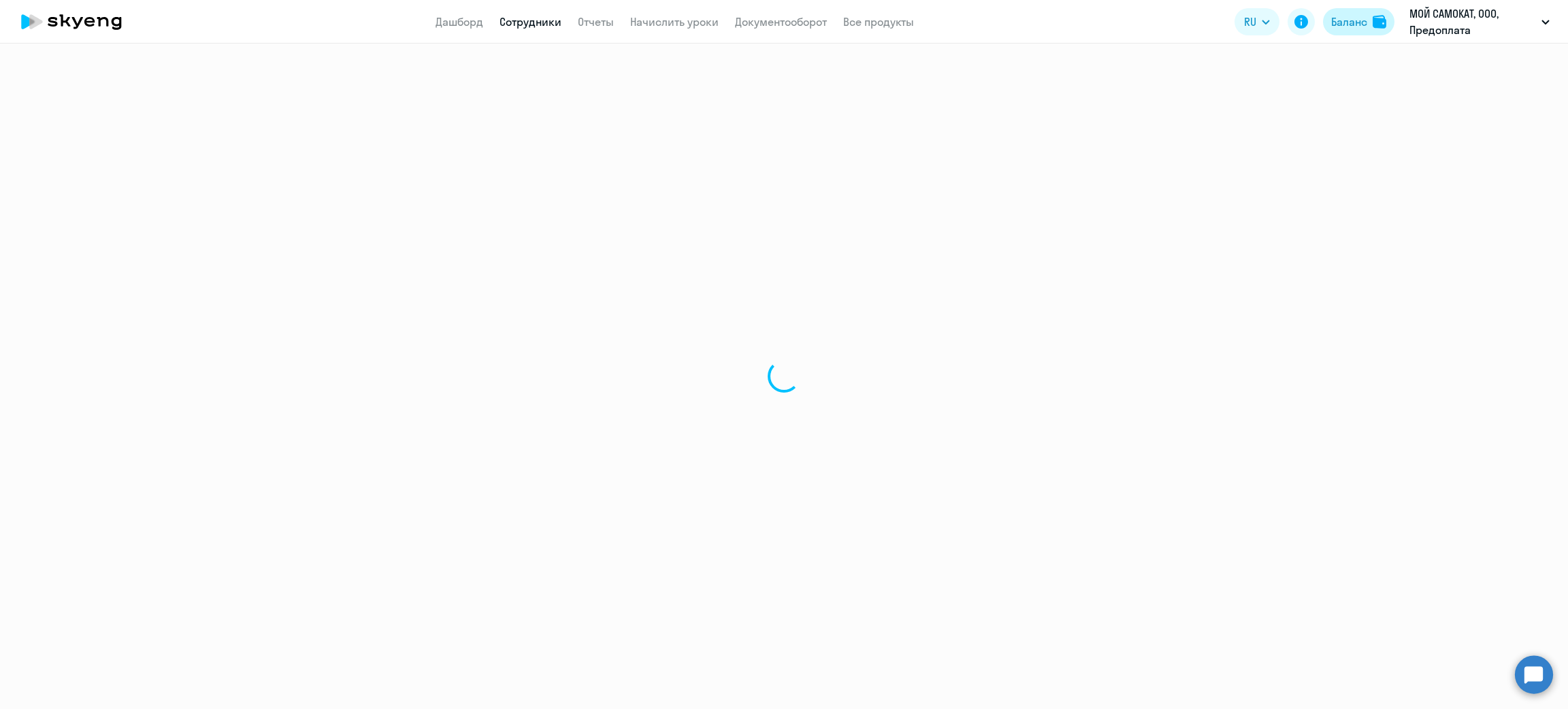
select select "english"
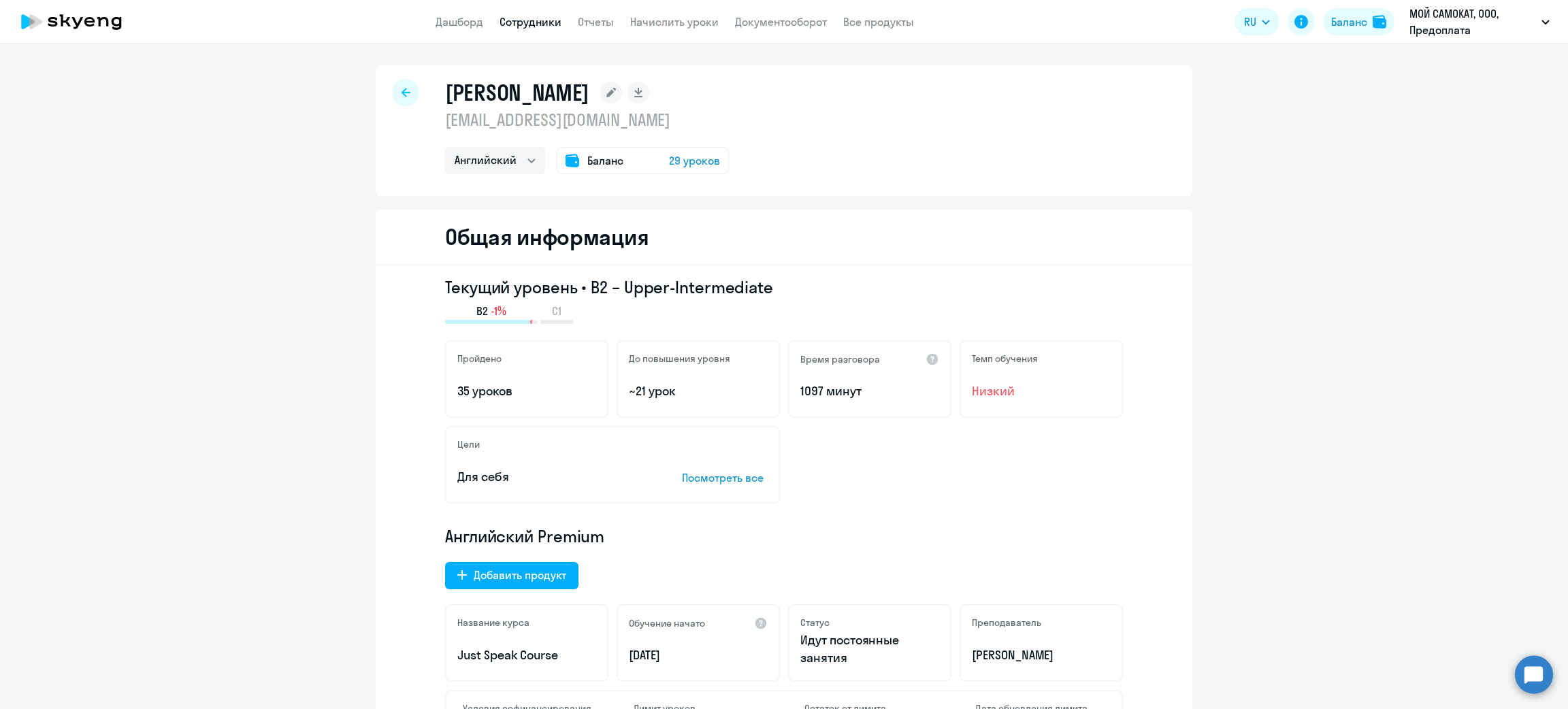
click at [652, 169] on div "Баланс 29 уроков" at bounding box center [643, 160] width 174 height 27
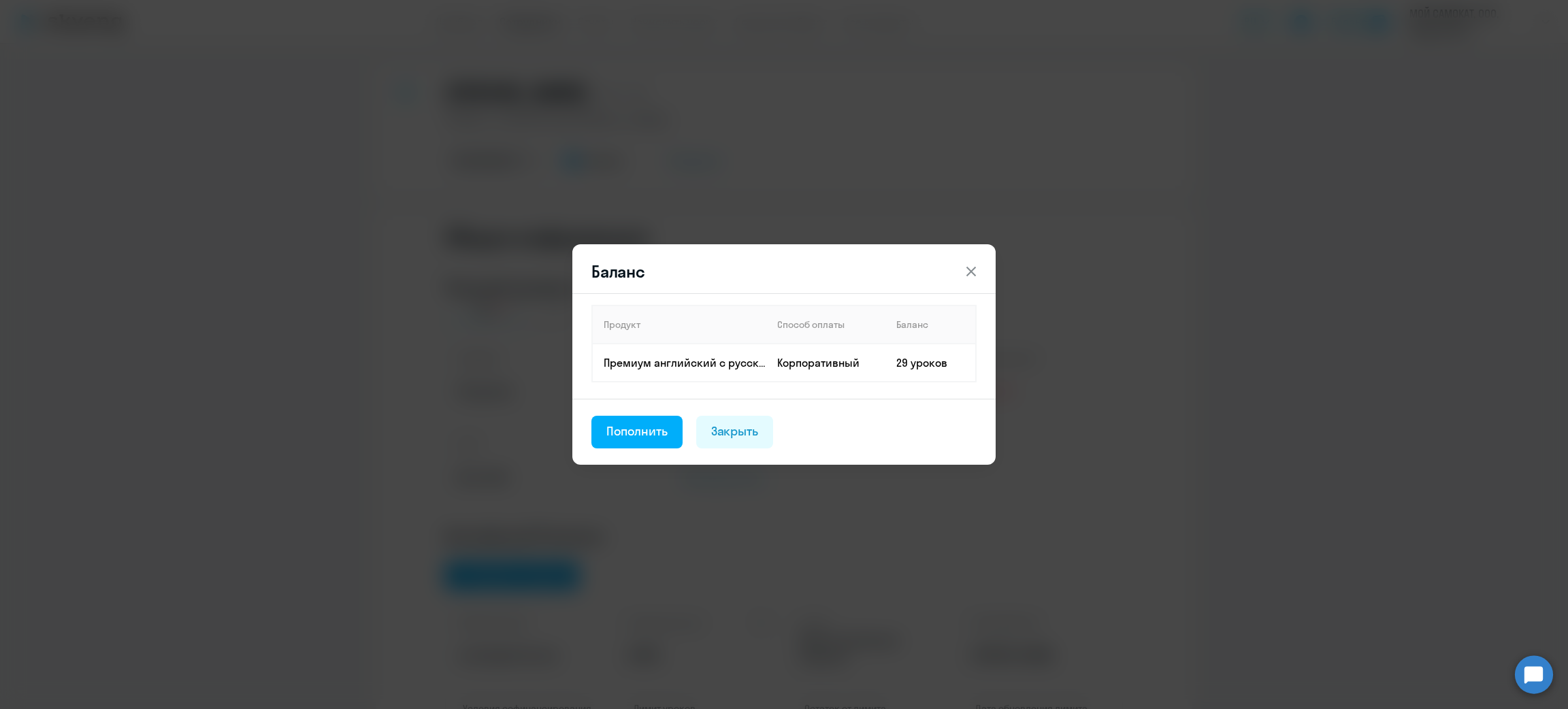
click at [971, 272] on icon at bounding box center [971, 272] width 10 height 10
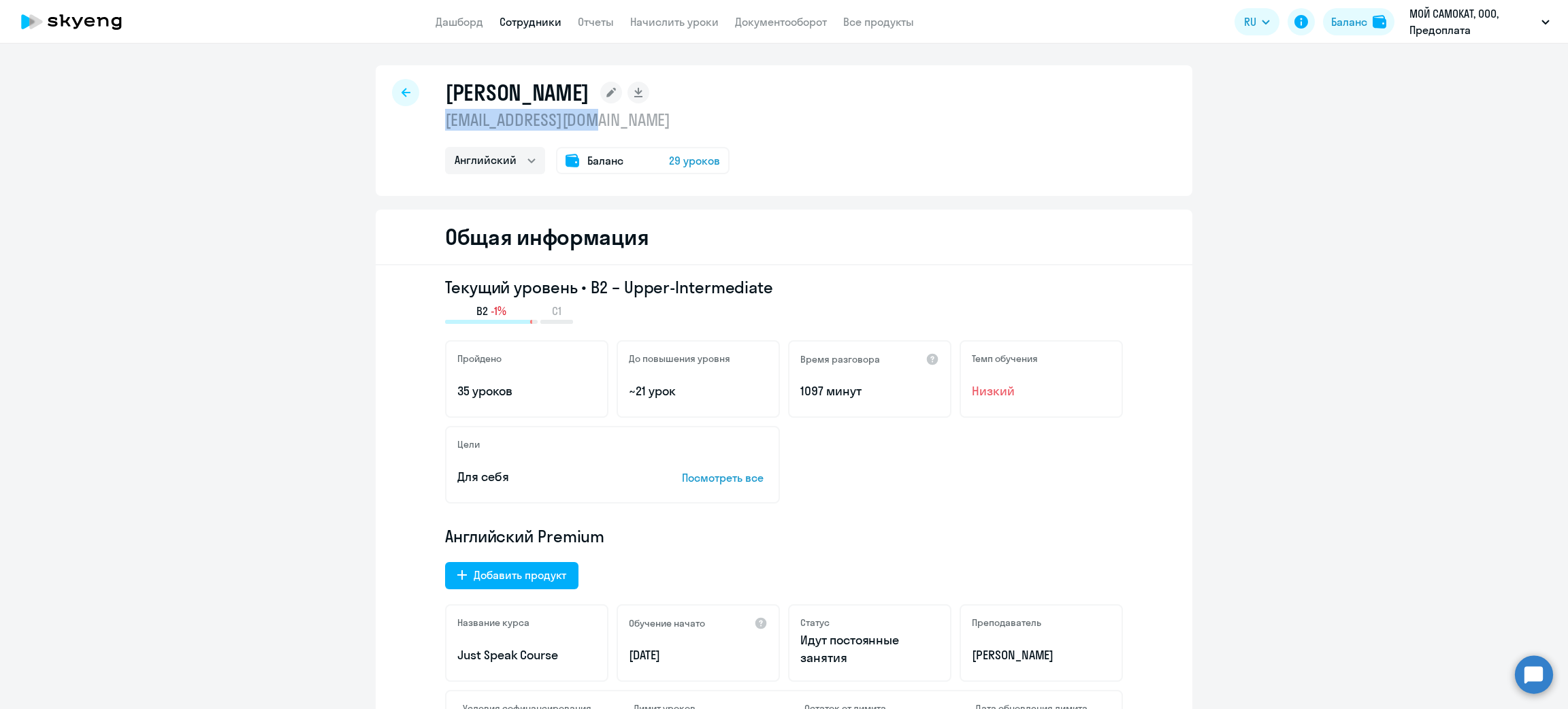
drag, startPoint x: 618, startPoint y: 122, endPoint x: 430, endPoint y: 128, distance: 188.1
click at [430, 128] on div "[PERSON_NAME] [PERSON_NAME][EMAIL_ADDRESS][DOMAIN_NAME] Английский Баланс 29 ур…" at bounding box center [784, 131] width 817 height 131
copy p "[EMAIL_ADDRESS][DOMAIN_NAME]"
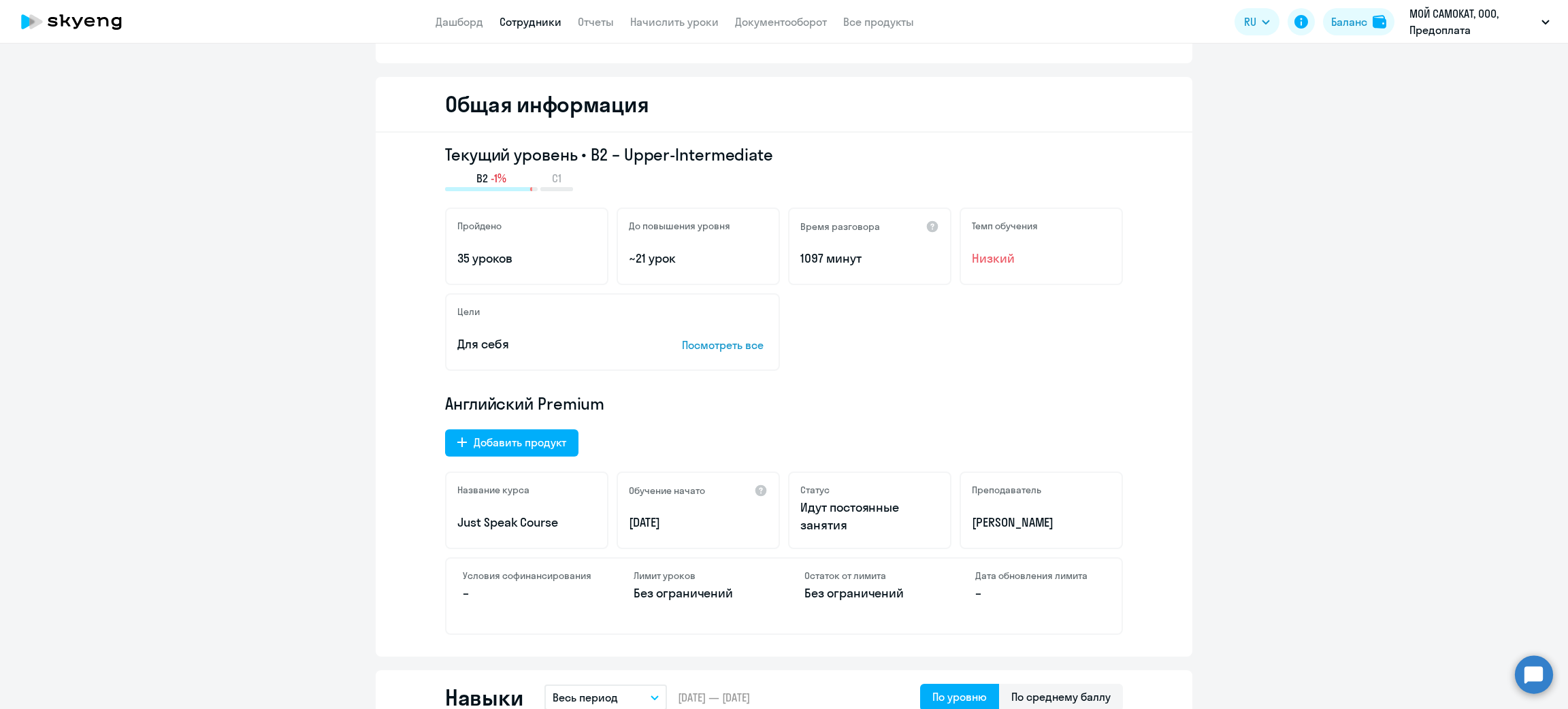
scroll to position [408, 0]
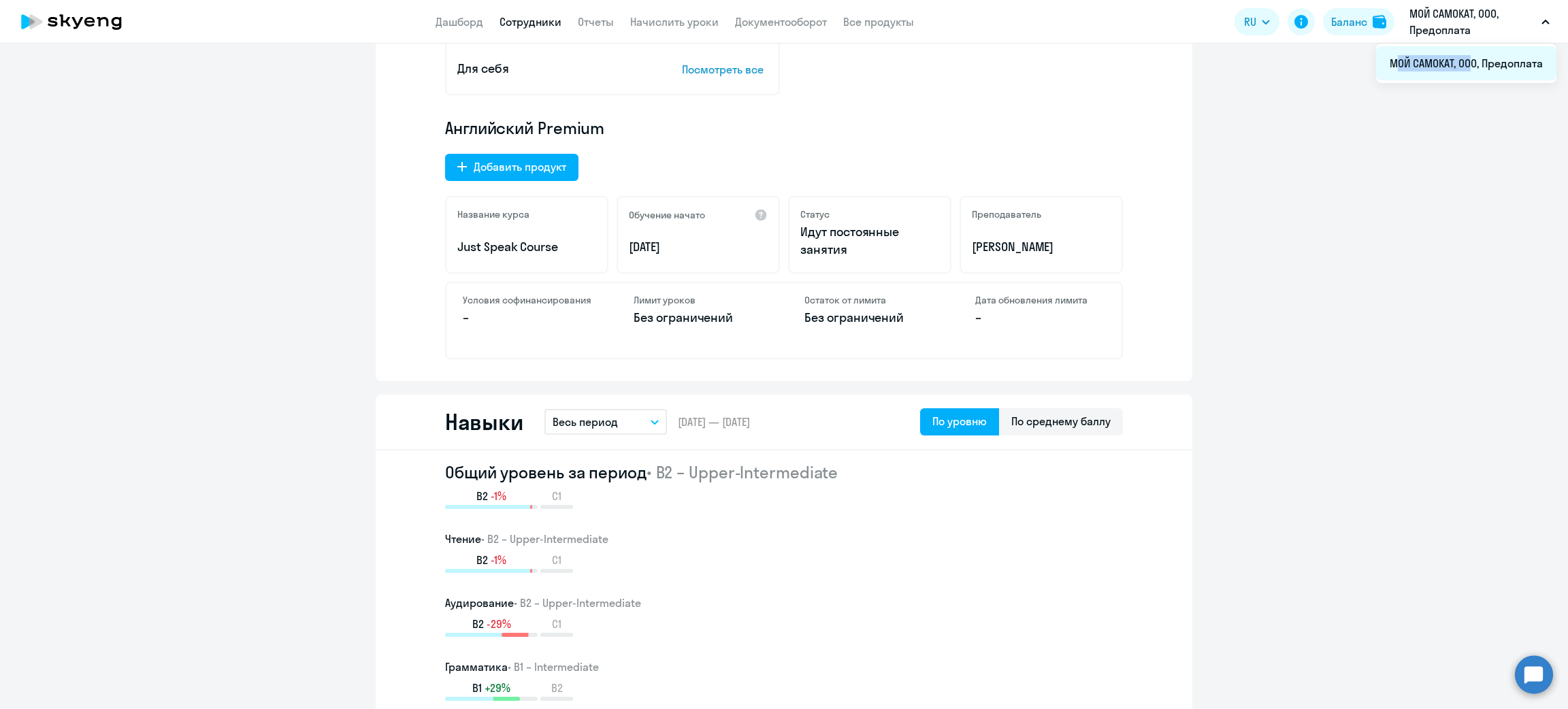
drag, startPoint x: 1390, startPoint y: 56, endPoint x: 1461, endPoint y: 71, distance: 72.6
click at [1461, 71] on li "МОЙ САМОКАТ, ООО, Предоплата" at bounding box center [1466, 63] width 180 height 34
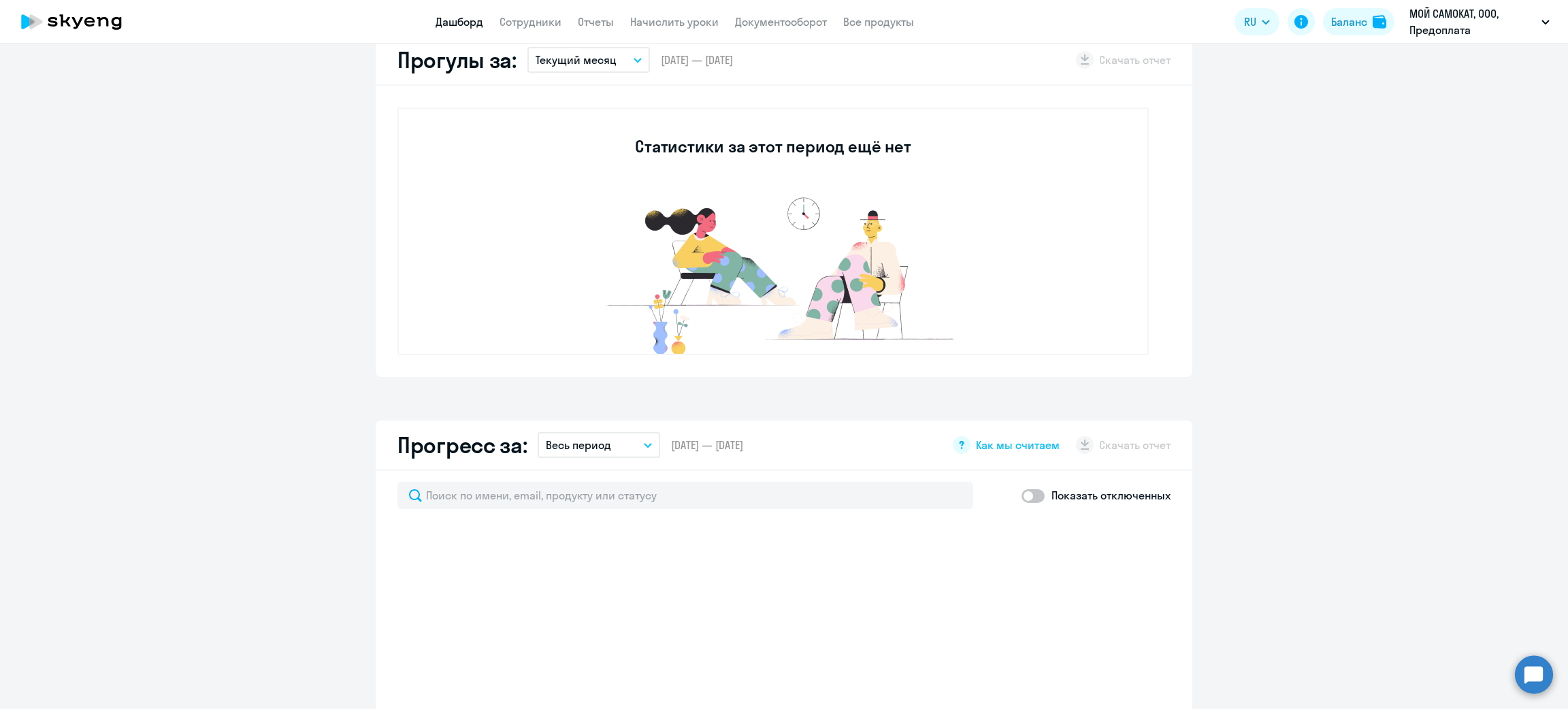
select select "30"
